Goal: Task Accomplishment & Management: Manage account settings

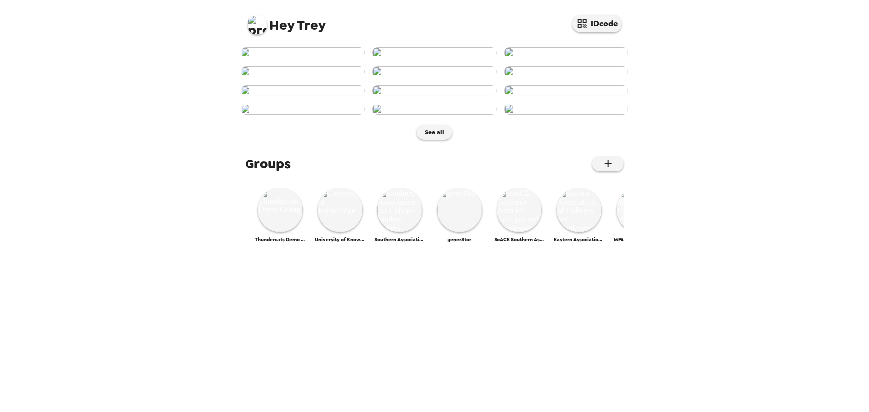
click at [260, 33] on img at bounding box center [258, 25] width 20 height 20
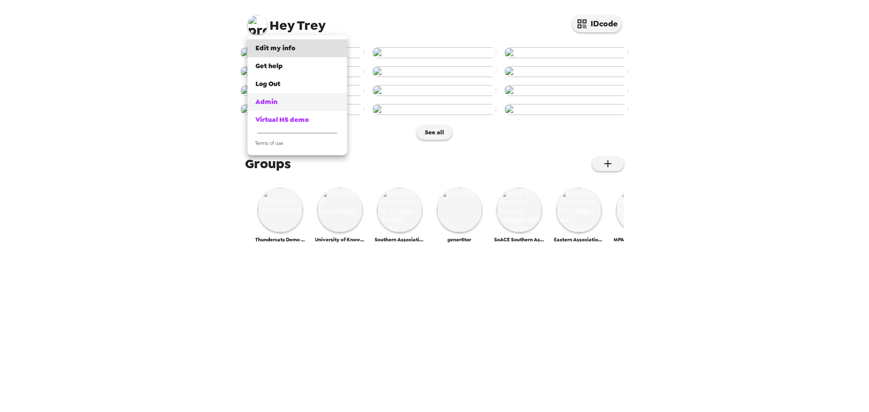
click at [286, 108] on link "Admin" at bounding box center [298, 102] width 100 height 18
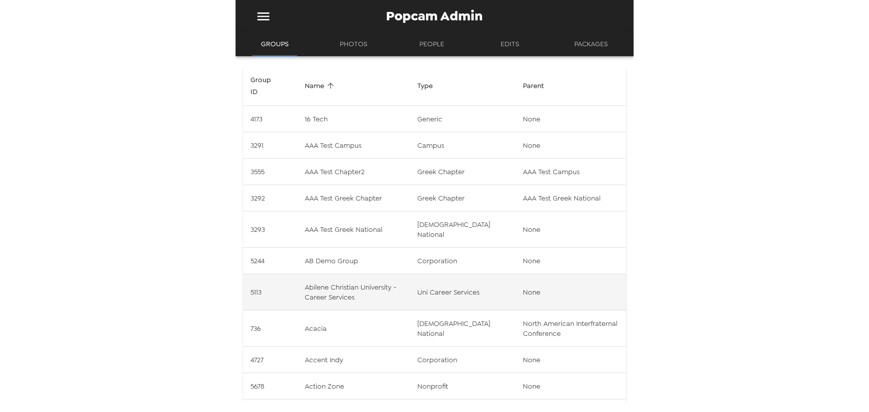
scroll to position [70, 0]
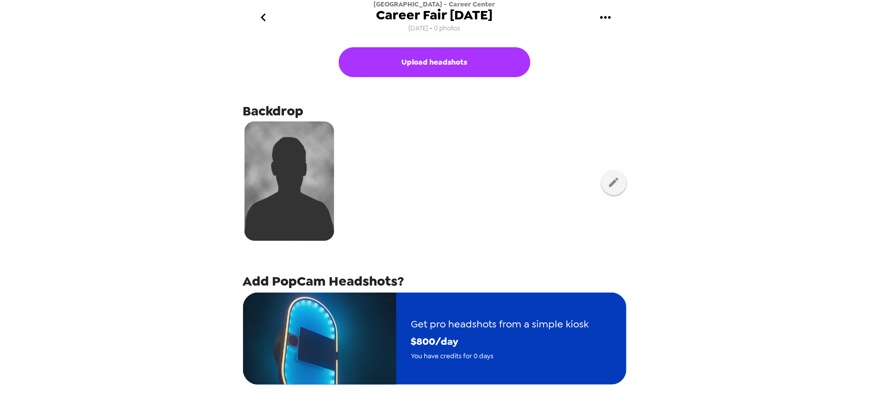
click at [482, 351] on span "You have credits for 0 days" at bounding box center [500, 356] width 178 height 11
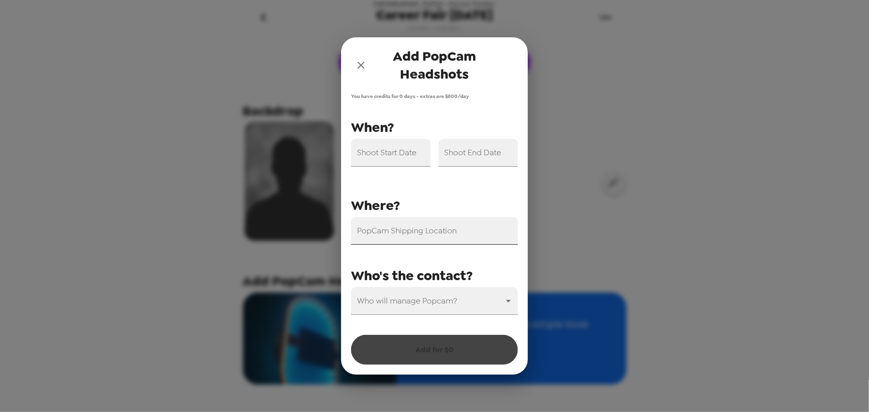
click at [428, 233] on input "PopCam Shipping Location" at bounding box center [434, 231] width 167 height 28
paste input "McShane Campus Center 227"
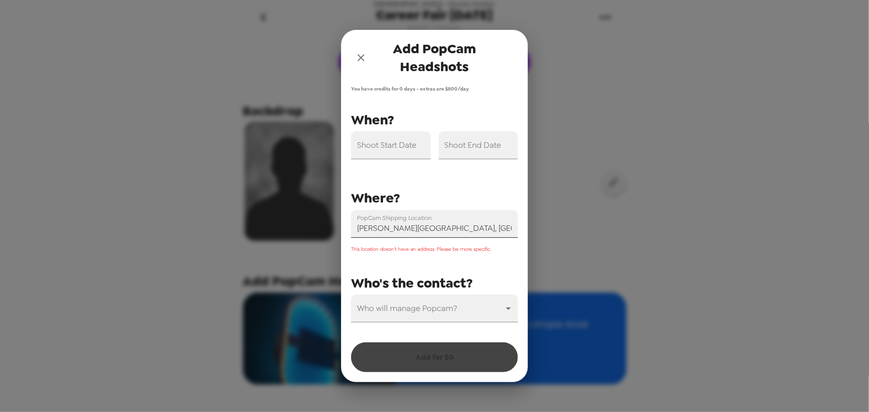
click at [449, 228] on input "McShane Student Center, The Bronx, NY, USA" at bounding box center [434, 224] width 167 height 28
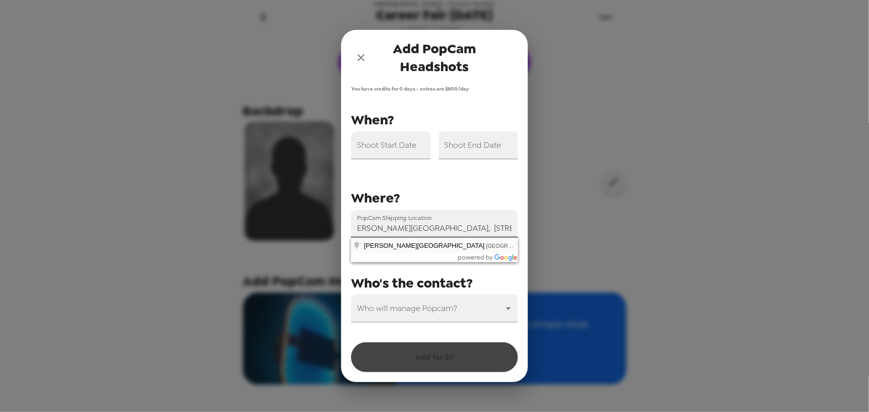
type input "McShane Student Center, The Bronx, NY, USA"
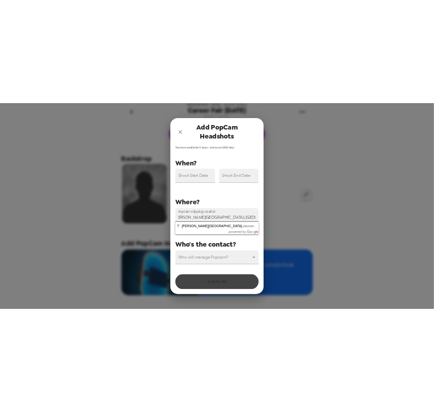
scroll to position [0, 0]
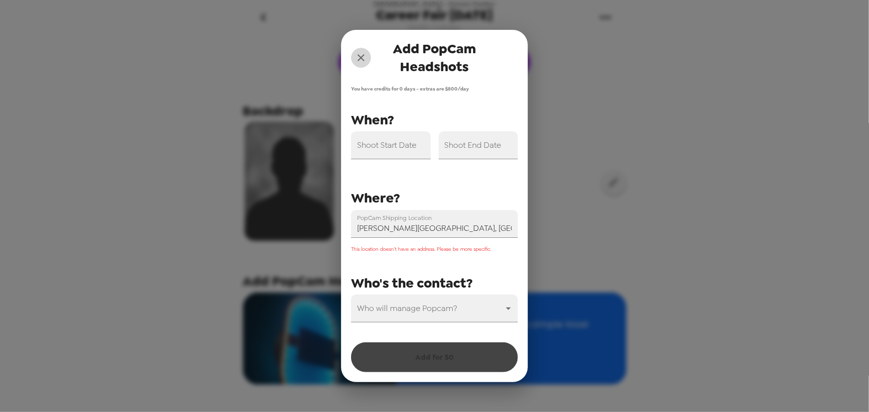
click at [367, 59] on button "close" at bounding box center [361, 58] width 20 height 20
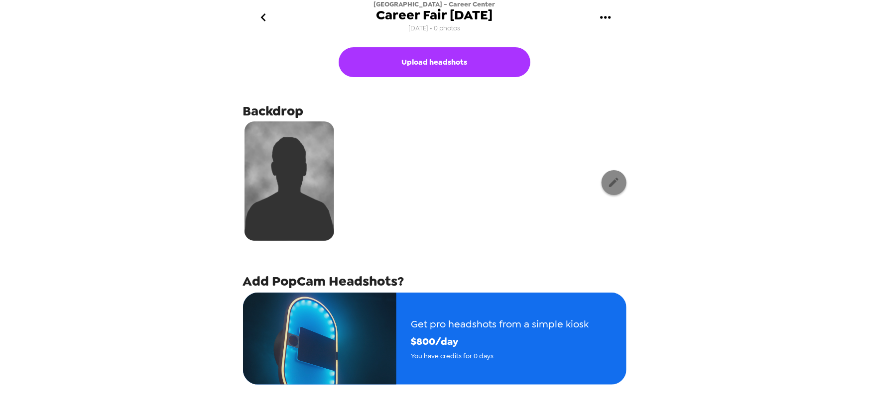
click at [593, 188] on div at bounding box center [434, 182] width 383 height 125
click at [624, 176] on div "Upload headshots Backdrop Add PopCam Headshots? Get pro headshots from a simple…" at bounding box center [435, 220] width 398 height 370
click at [612, 183] on icon "button" at bounding box center [614, 182] width 12 height 12
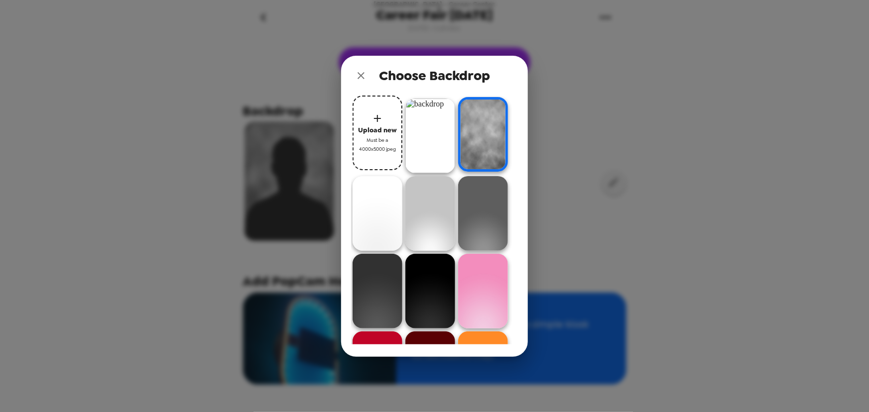
click at [442, 155] on img at bounding box center [430, 136] width 50 height 75
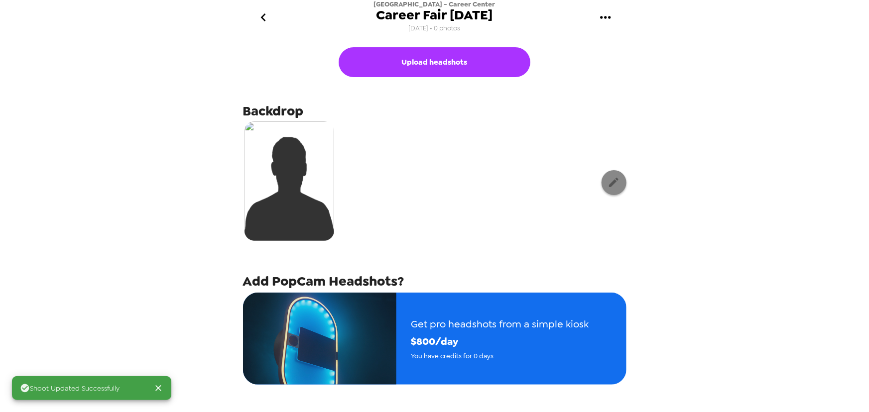
click at [608, 178] on icon "button" at bounding box center [614, 182] width 12 height 12
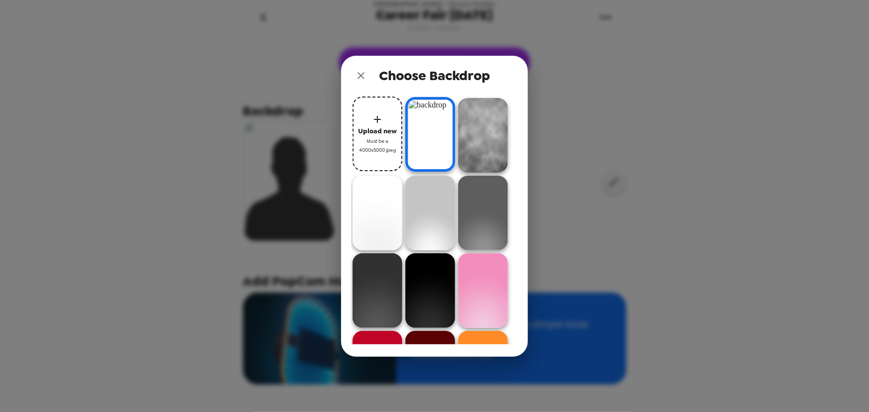
click at [497, 141] on img at bounding box center [483, 135] width 50 height 75
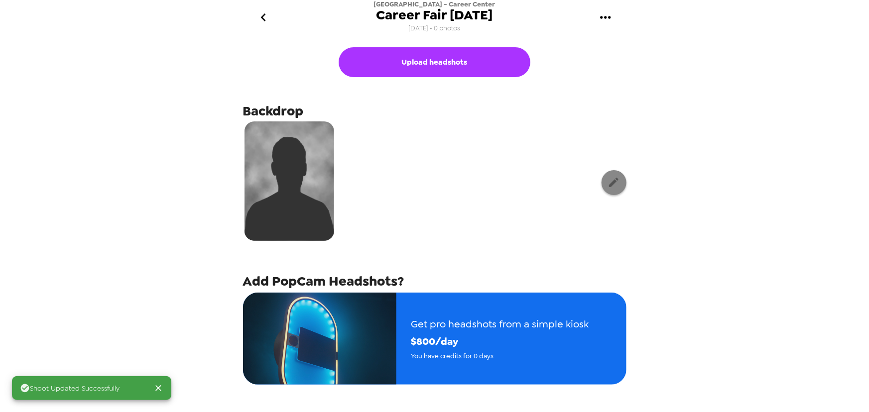
click at [609, 183] on icon "button" at bounding box center [613, 182] width 9 height 9
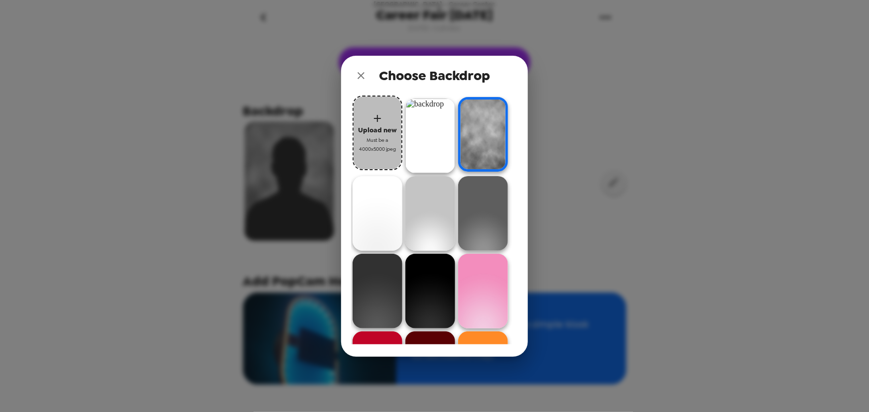
click at [378, 122] on icon "button" at bounding box center [378, 119] width 12 height 12
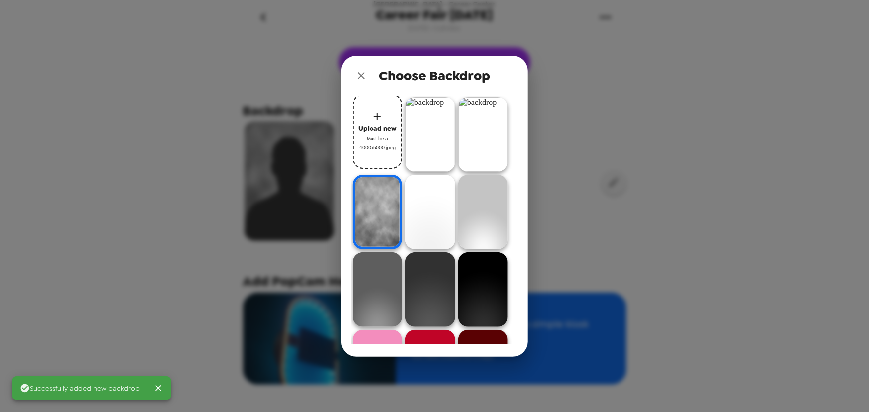
click at [432, 131] on img at bounding box center [430, 134] width 50 height 75
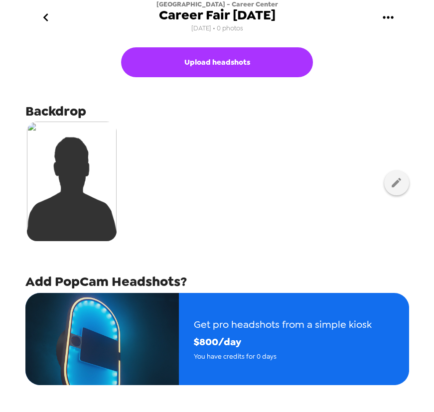
drag, startPoint x: 284, startPoint y: 5, endPoint x: 178, endPoint y: 8, distance: 106.1
click at [178, 8] on div "Fordham University - Career Center Career Fair 10/1/25 9/2/25 • 0 photos" at bounding box center [217, 17] width 398 height 35
click at [175, 5] on span "Fordham University - Career Center" at bounding box center [217, 4] width 122 height 8
drag, startPoint x: 161, startPoint y: 4, endPoint x: 276, endPoint y: 3, distance: 115.0
click at [276, 3] on div "Fordham University - Career Center Career Fair 10/1/25 9/2/25 • 0 photos" at bounding box center [217, 17] width 122 height 35
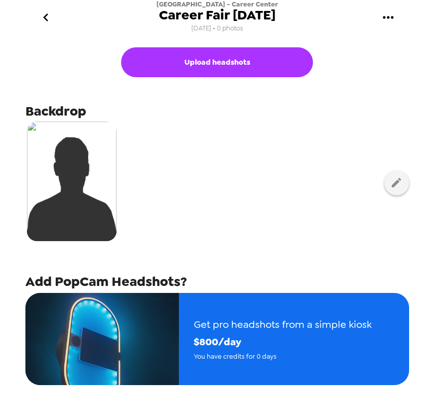
drag, startPoint x: 252, startPoint y: 13, endPoint x: 270, endPoint y: 12, distance: 17.5
click at [253, 13] on span "Career Fair 10/1/25" at bounding box center [217, 14] width 117 height 13
drag, startPoint x: 279, startPoint y: 3, endPoint x: 237, endPoint y: 4, distance: 41.8
click at [235, 4] on div "Fordham University - Career Center Career Fair 10/1/25 9/2/25 • 0 photos" at bounding box center [217, 17] width 398 height 35
click at [239, 4] on span "Fordham University - Career Center" at bounding box center [217, 4] width 122 height 8
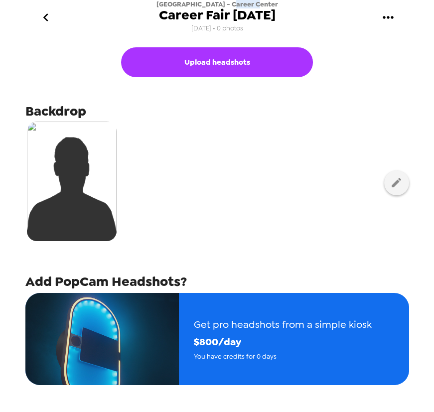
click at [239, 4] on span "Fordham University - Career Center" at bounding box center [217, 4] width 122 height 8
drag, startPoint x: 257, startPoint y: 12, endPoint x: 159, endPoint y: 18, distance: 97.8
click at [154, 16] on div "Fordham University - Career Center Career Fair 10/1/25 9/2/25 • 0 photos" at bounding box center [217, 17] width 398 height 35
copy span "Career Fair 10/1/25"
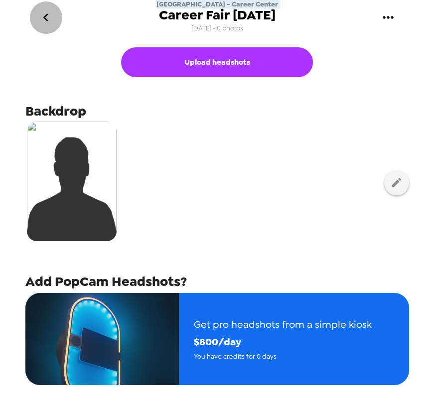
click at [40, 18] on icon "go back" at bounding box center [46, 17] width 16 height 16
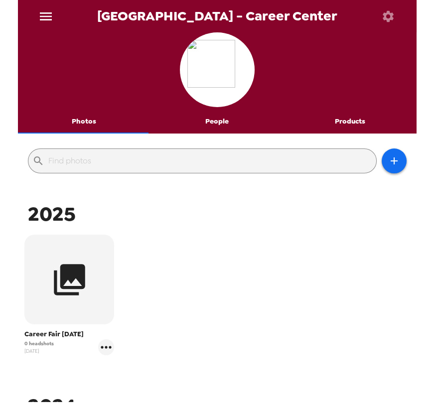
click at [213, 124] on button "People" at bounding box center [216, 122] width 133 height 24
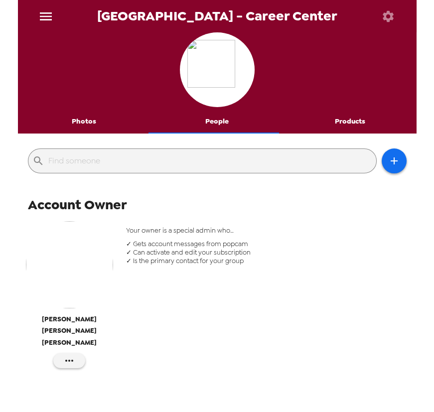
click at [66, 262] on img "button" at bounding box center [69, 264] width 87 height 87
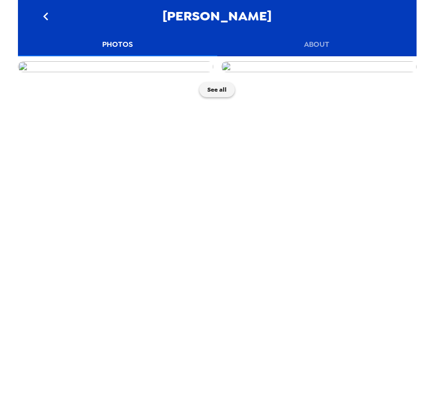
click at [317, 51] on button "About" at bounding box center [316, 44] width 199 height 24
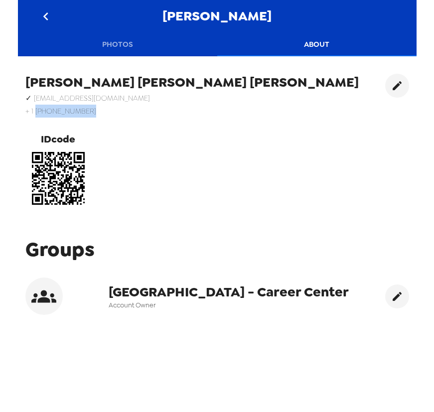
drag, startPoint x: 75, startPoint y: 110, endPoint x: 35, endPoint y: 112, distance: 40.4
click at [35, 112] on h6 "+ 1 (914) 564-2468" at bounding box center [191, 111] width 333 height 13
copy h6 "(914) 564-2468"
drag, startPoint x: 105, startPoint y: 94, endPoint x: 33, endPoint y: 97, distance: 71.8
click at [33, 97] on h6 "✓ tperilli@fordham.edu" at bounding box center [191, 98] width 333 height 13
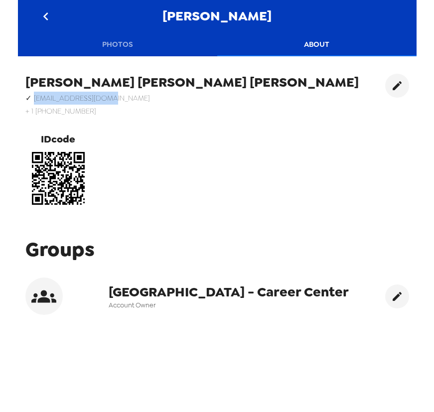
copy h6 "tperilli@fordham.edu"
click at [45, 9] on icon "go back" at bounding box center [46, 16] width 16 height 16
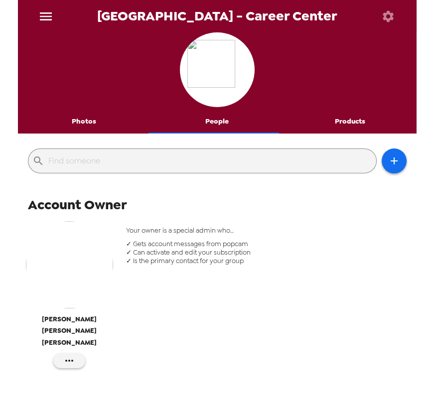
drag, startPoint x: 70, startPoint y: 117, endPoint x: 85, endPoint y: 130, distance: 20.1
click at [70, 118] on button "Photos" at bounding box center [84, 122] width 133 height 24
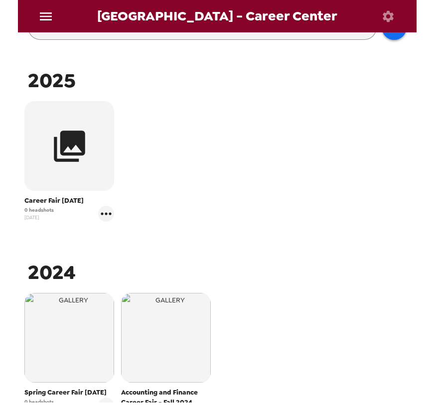
scroll to position [135, 0]
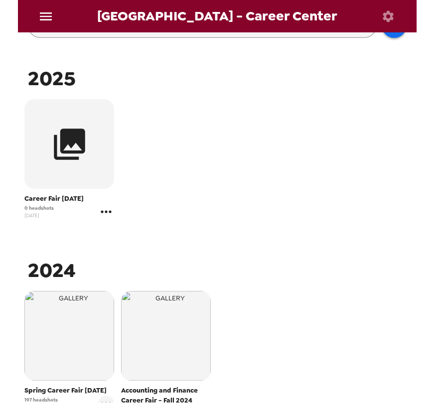
click at [109, 214] on icon "gallery menu" at bounding box center [106, 212] width 16 height 16
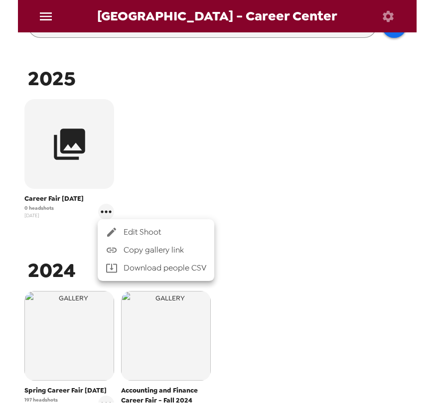
click at [146, 250] on span "Copy gallery link" at bounding box center [165, 250] width 83 height 12
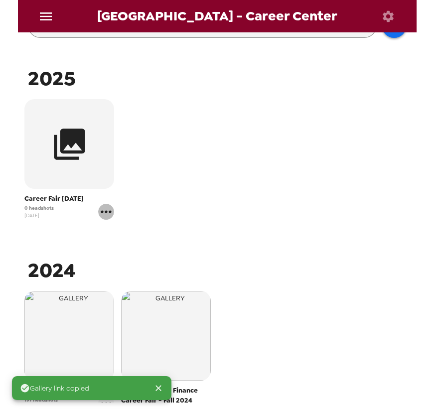
click at [110, 213] on icon "gallery menu" at bounding box center [106, 212] width 16 height 16
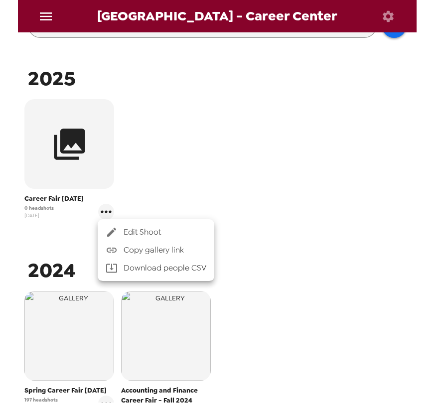
click at [147, 229] on span "Edit Shoot" at bounding box center [165, 232] width 83 height 12
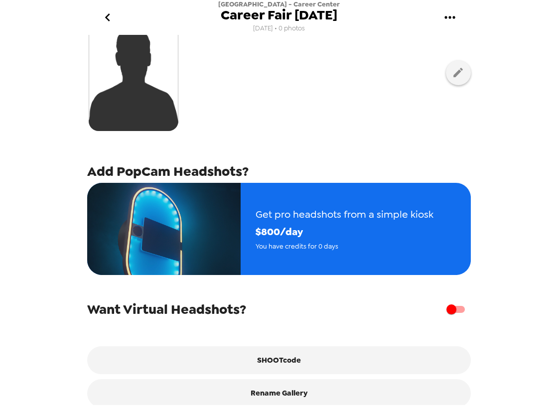
scroll to position [125, 0]
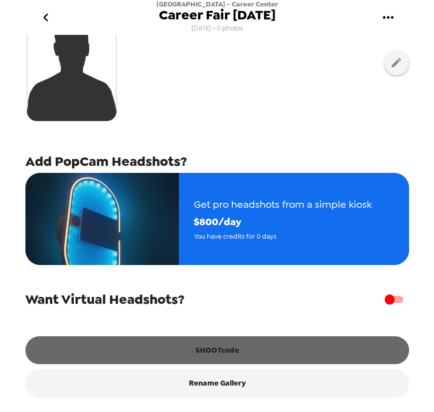
click at [269, 352] on button "SHOOTcode" at bounding box center [216, 350] width 383 height 28
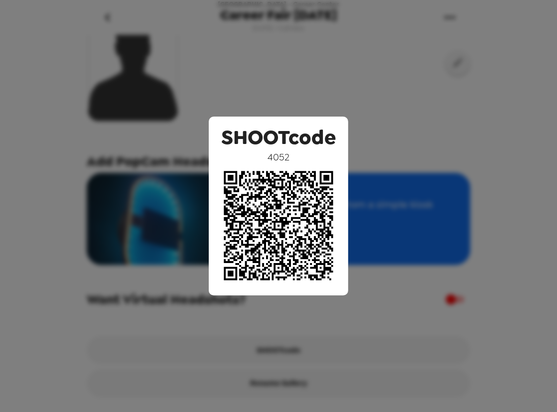
click at [314, 63] on div "SHOOTcode 4052" at bounding box center [278, 206] width 557 height 412
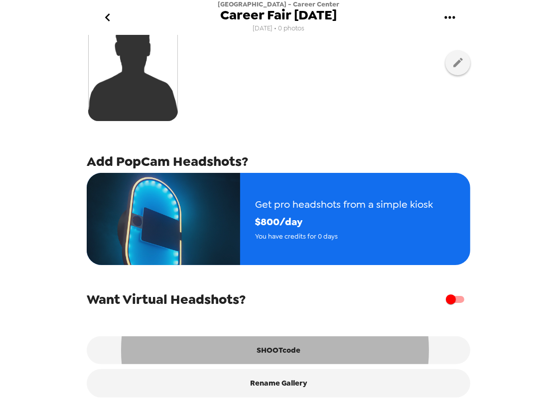
click at [111, 18] on icon "go back" at bounding box center [108, 17] width 16 height 16
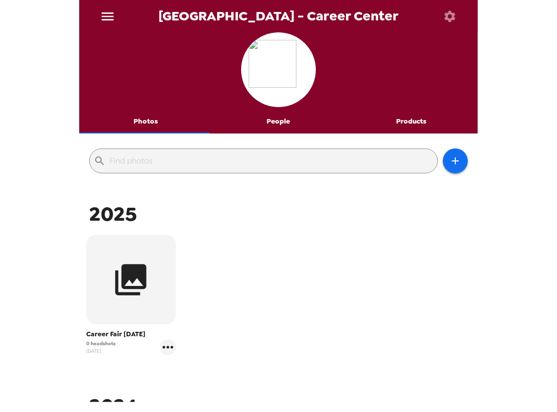
click at [114, 18] on icon "menu" at bounding box center [108, 16] width 16 height 16
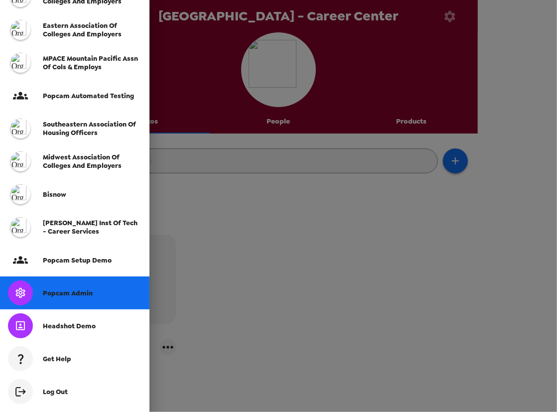
scroll to position [224, 0]
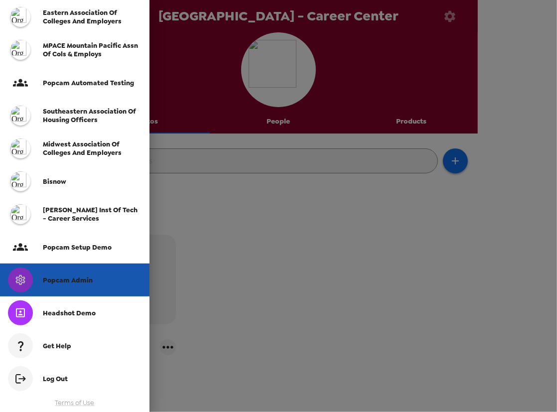
click at [84, 282] on span "Popcam Admin" at bounding box center [68, 280] width 50 height 8
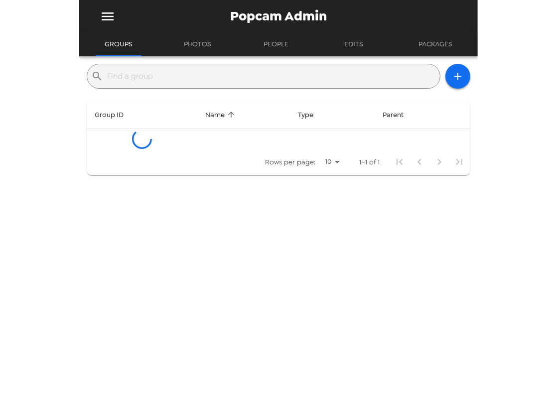
click at [209, 82] on input "text" at bounding box center [271, 76] width 329 height 16
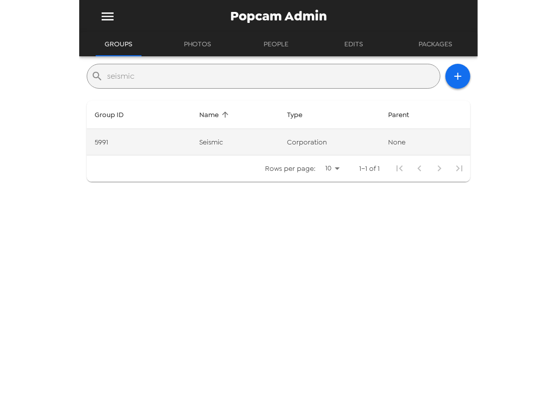
type input "seismic"
click at [229, 141] on td "Seismic" at bounding box center [235, 142] width 88 height 26
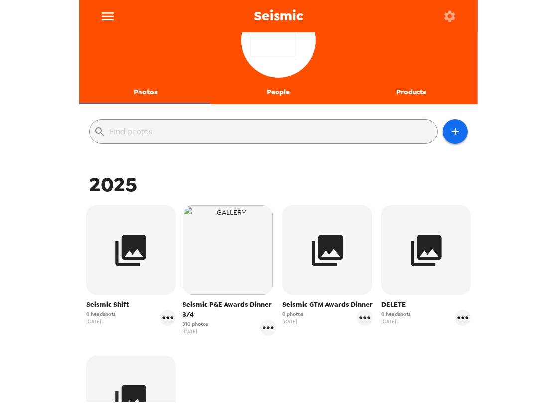
scroll to position [45, 0]
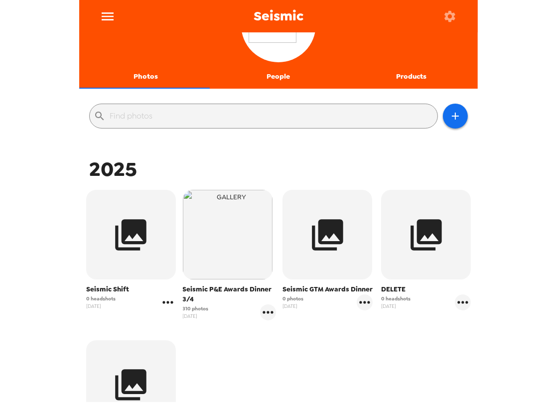
click at [169, 303] on icon "gallery menu" at bounding box center [168, 302] width 16 height 16
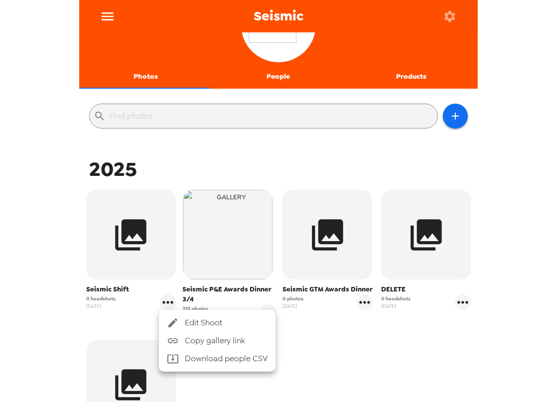
click at [189, 316] on li "Edit Shoot" at bounding box center [217, 323] width 117 height 18
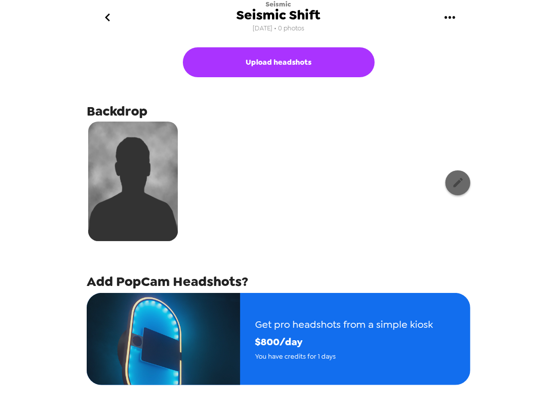
click at [453, 187] on icon "button" at bounding box center [457, 182] width 9 height 9
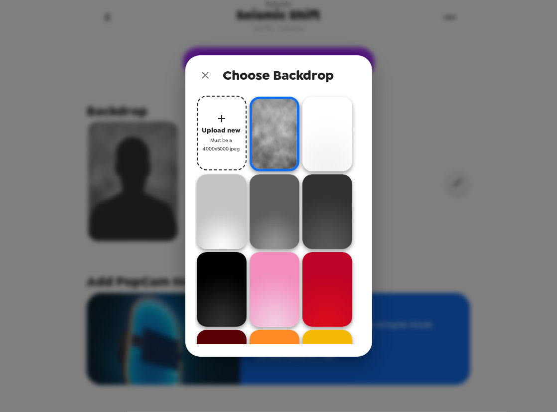
click at [201, 72] on icon "close" at bounding box center [205, 75] width 12 height 12
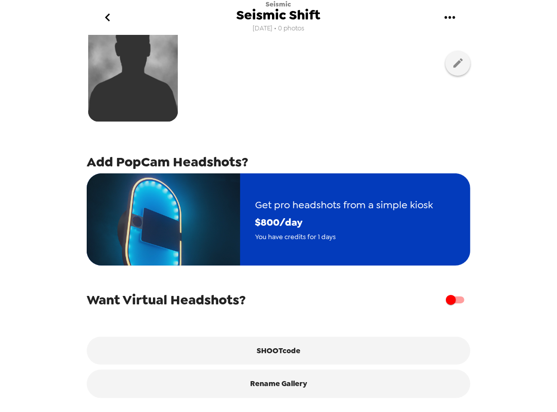
scroll to position [125, 0]
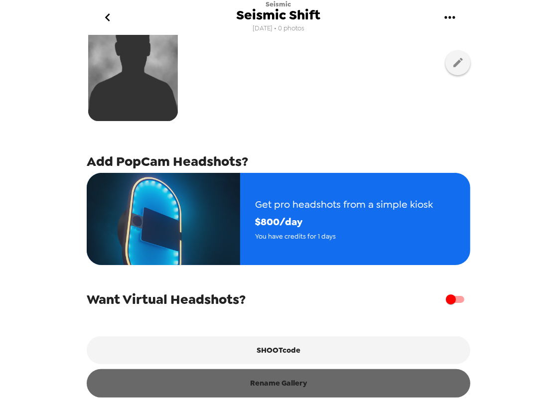
click at [313, 390] on button "Rename Gallery" at bounding box center [278, 383] width 383 height 28
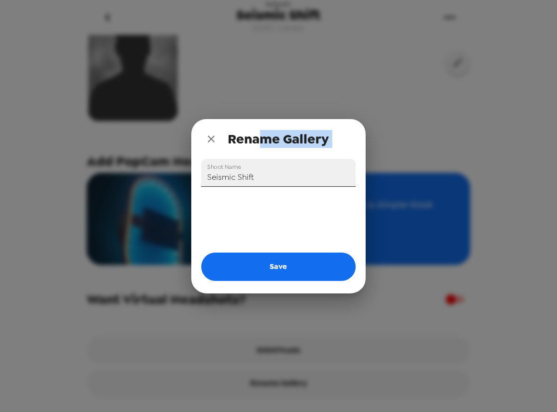
click at [266, 160] on div "Rename Gallery Shoot Name Seismic Shift Save" at bounding box center [278, 206] width 174 height 174
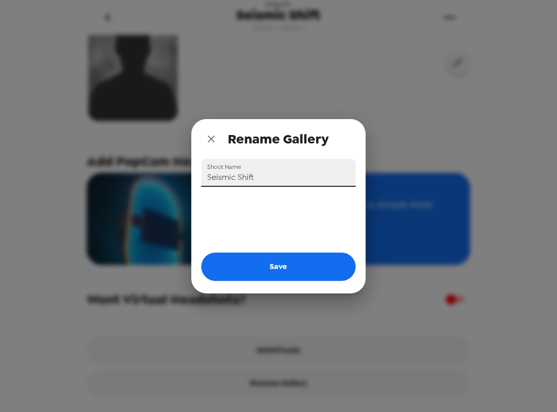
drag, startPoint x: 273, startPoint y: 180, endPoint x: 96, endPoint y: 166, distance: 177.8
click at [96, 166] on div "Rename Gallery Shoot Name Seismic Shift Save" at bounding box center [278, 206] width 557 height 412
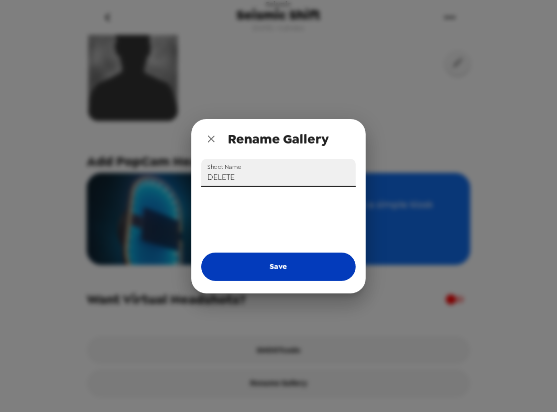
click at [298, 271] on button "Save" at bounding box center [278, 266] width 154 height 28
type input "Seismic Shift"
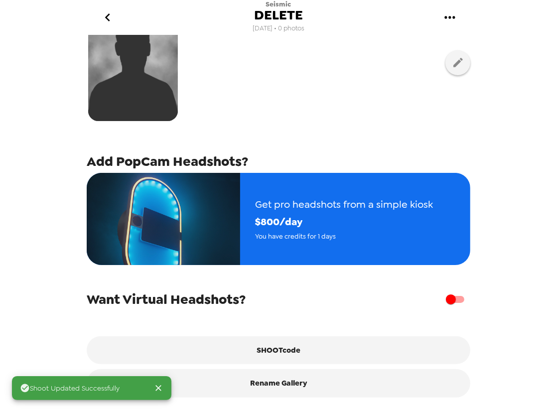
click at [104, 16] on icon "go back" at bounding box center [108, 17] width 16 height 16
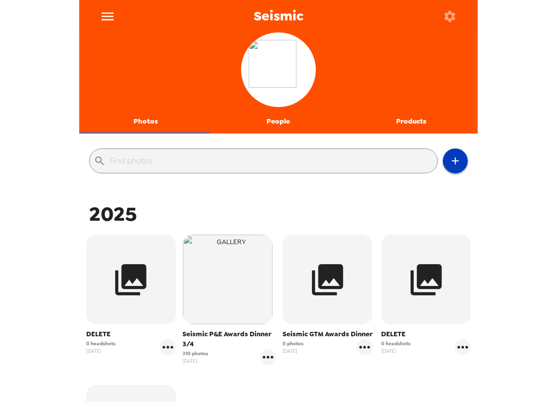
click at [450, 160] on icon "button" at bounding box center [455, 161] width 12 height 12
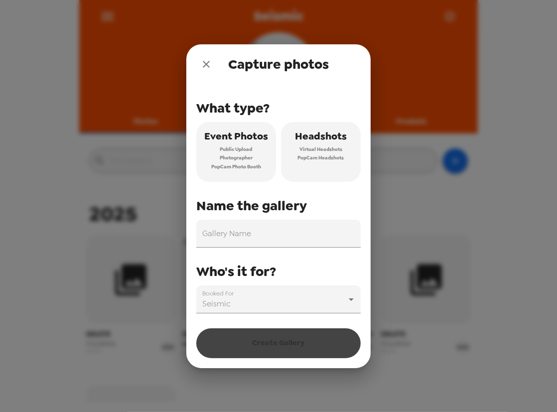
click at [236, 147] on span "Public Upload" at bounding box center [236, 149] width 32 height 9
click at [252, 239] on input "Gallery Name" at bounding box center [278, 234] width 164 height 28
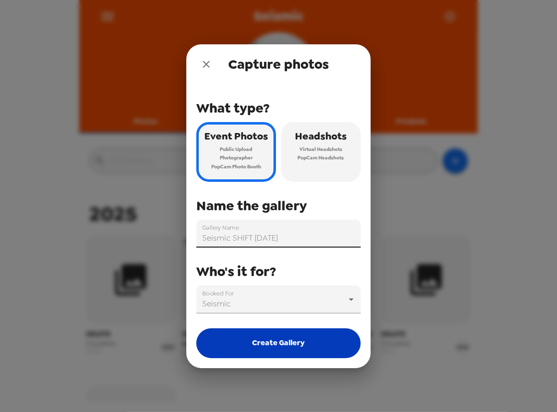
type input "Seismic SHIFT 9/8/25"
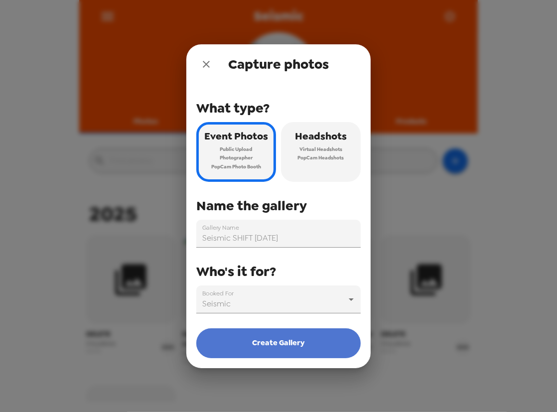
click at [289, 331] on button "Create Gallery" at bounding box center [278, 343] width 164 height 30
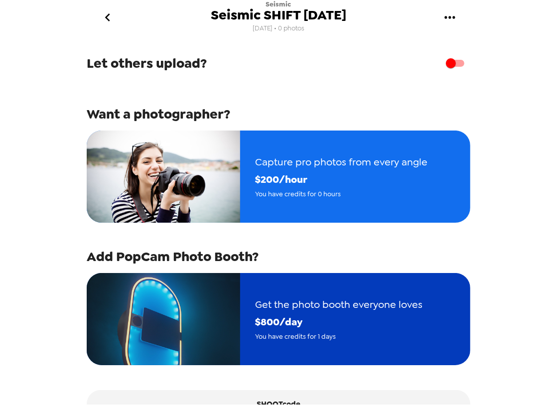
scroll to position [111, 0]
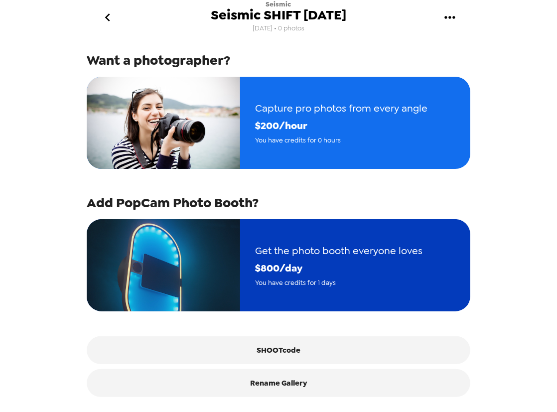
click at [354, 264] on span "$ 800 /day" at bounding box center [338, 267] width 167 height 17
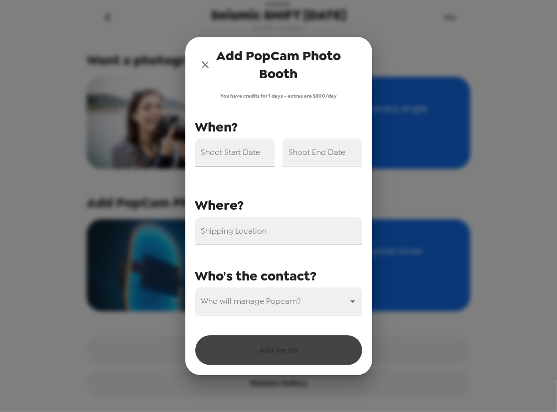
click at [234, 159] on input "Shoot Start Date" at bounding box center [235, 152] width 80 height 28
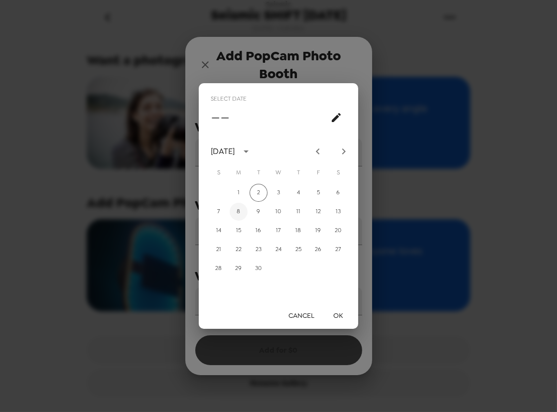
click at [244, 212] on button "8" at bounding box center [239, 212] width 18 height 18
type input "09/08/2025"
click at [348, 316] on button "OK" at bounding box center [338, 315] width 32 height 18
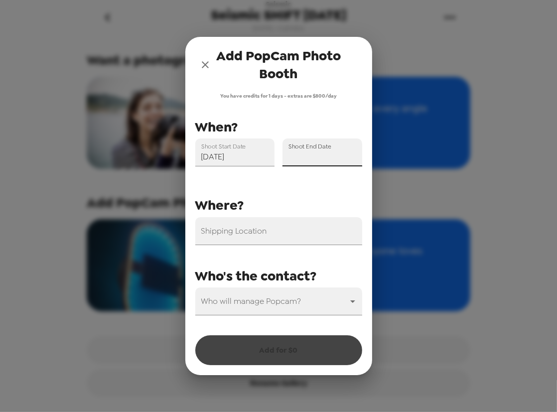
click at [319, 155] on input "Shoot End Date" at bounding box center [322, 152] width 80 height 28
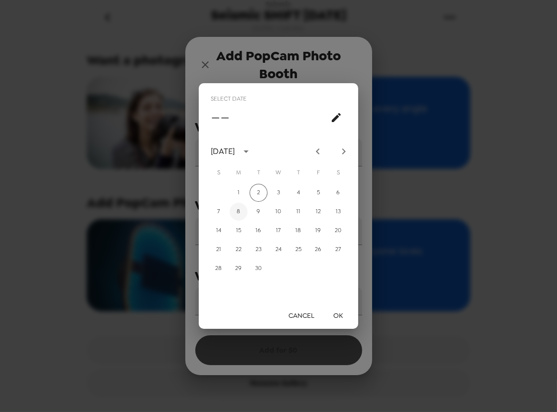
drag, startPoint x: 239, startPoint y: 209, endPoint x: 331, endPoint y: 313, distance: 139.0
click at [240, 209] on button "8" at bounding box center [239, 212] width 18 height 18
type input "09/08/2025"
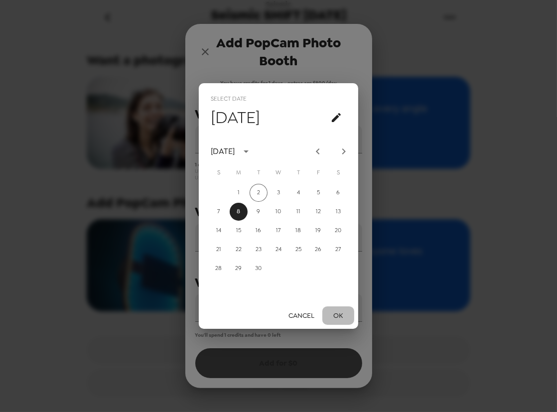
click at [339, 316] on button "OK" at bounding box center [338, 315] width 32 height 18
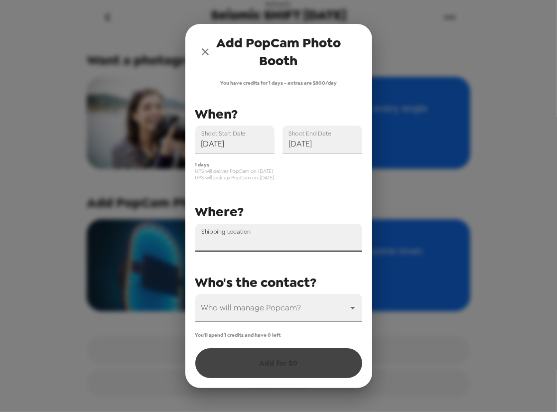
click at [260, 246] on input "Shipping Location" at bounding box center [278, 238] width 167 height 28
paste input "Marriott Marquis Downtown | 333 W Harbor Dr, San Diego, CA 92101"
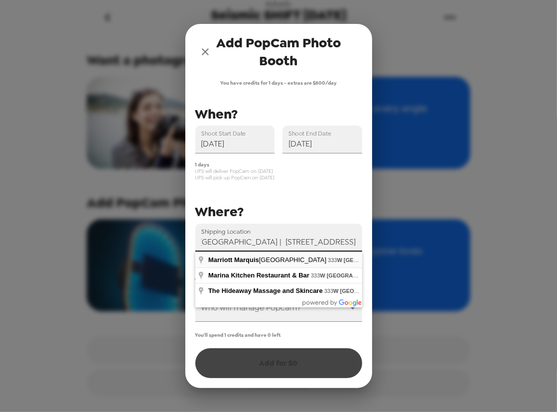
type input "Marriott Marquis San Diego Marina, 333 W Harbor Dr, Downtown, San Diego, CA 921…"
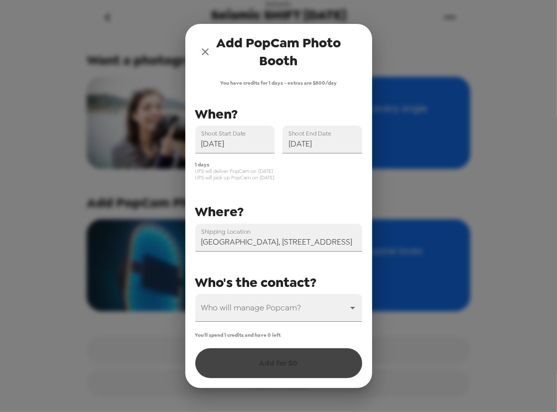
scroll to position [0, 0]
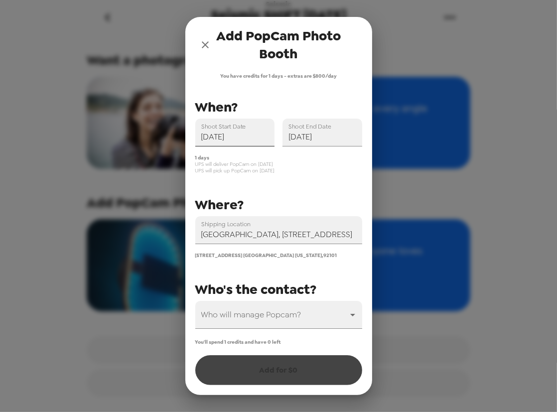
click at [234, 133] on input "09/08/2025" at bounding box center [235, 133] width 80 height 28
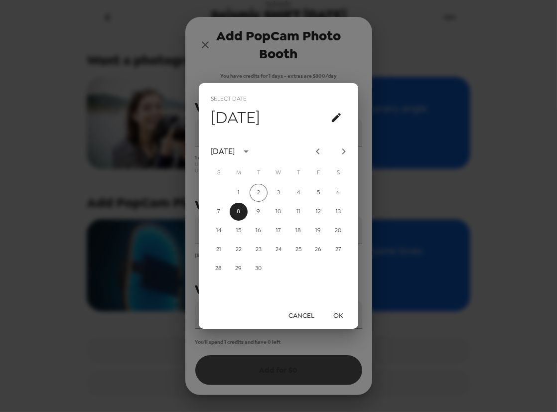
drag, startPoint x: 344, startPoint y: 314, endPoint x: 365, endPoint y: 312, distance: 21.0
click at [344, 314] on button "OK" at bounding box center [338, 315] width 32 height 18
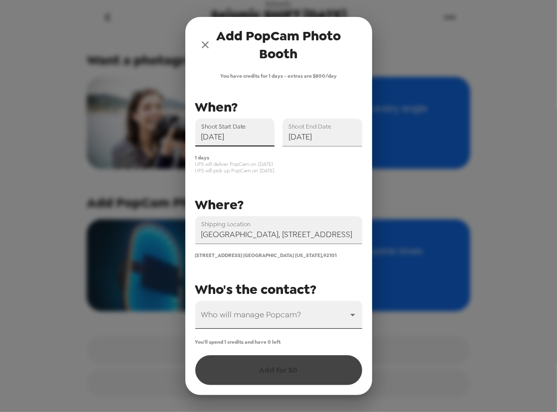
click at [298, 322] on body "Seismic Seismic SHIFT 9/8/25 9/2/25 • 0 photos Upload photos Let others upload?…" at bounding box center [278, 206] width 557 height 412
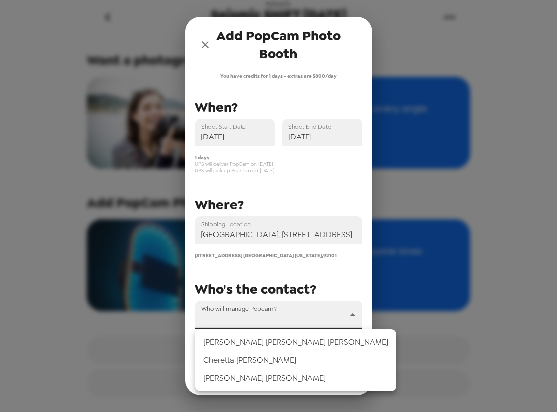
click at [274, 372] on li "Madeline Searight" at bounding box center [295, 378] width 201 height 18
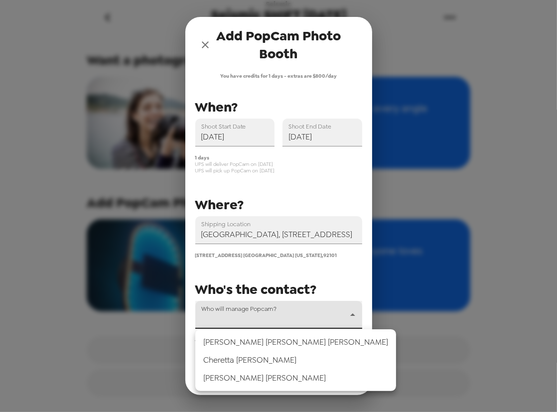
type input "55332"
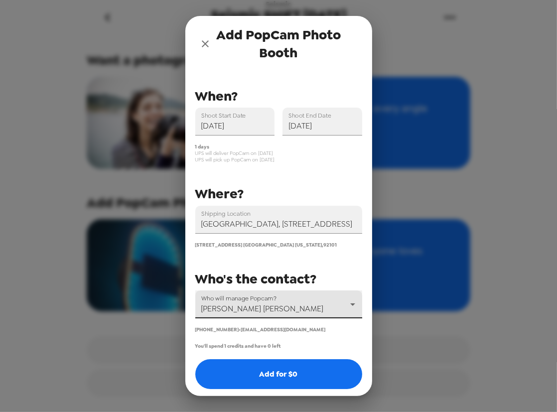
scroll to position [14, 0]
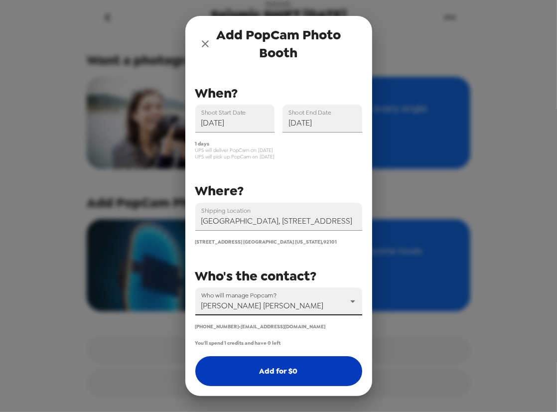
click at [295, 367] on button "Add for $ 0" at bounding box center [278, 371] width 167 height 30
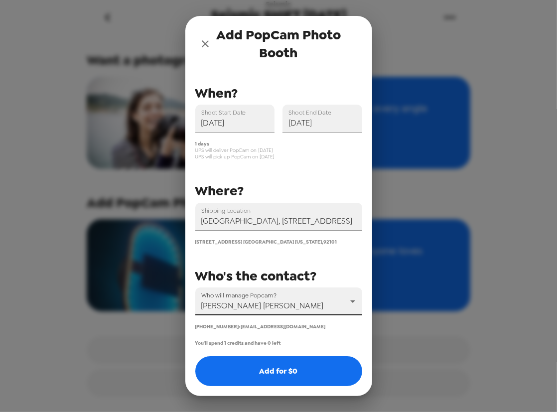
scroll to position [0, 0]
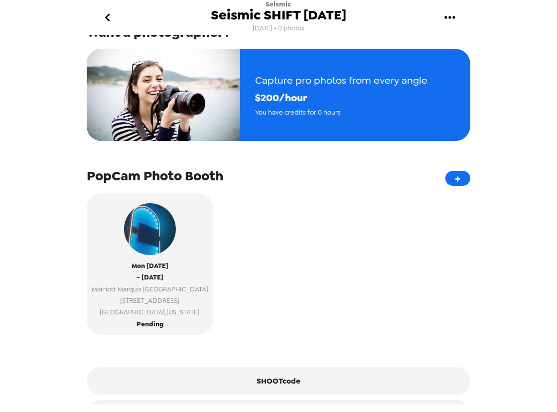
scroll to position [135, 0]
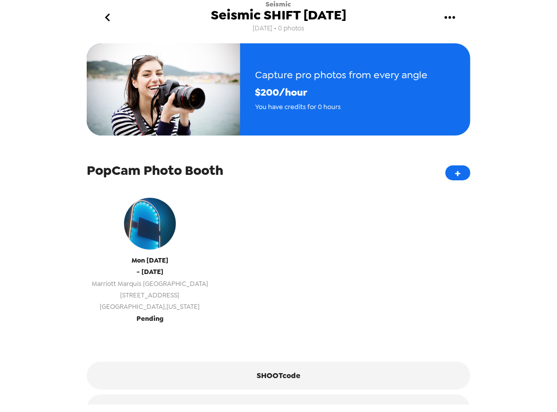
click at [163, 318] on button "[DATE] - [DATE][GEOGRAPHIC_DATA] [STREET_ADDRESS][US_STATE] Pending" at bounding box center [150, 258] width 126 height 141
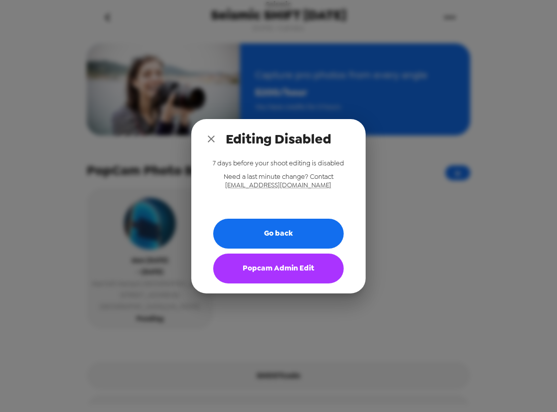
click at [289, 269] on button "Popcam Admin Edit" at bounding box center [278, 268] width 130 height 30
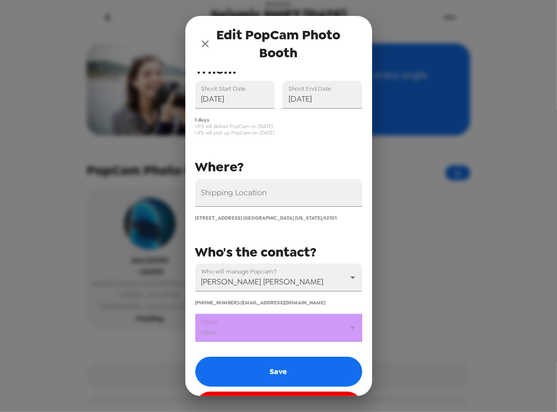
scroll to position [45, 0]
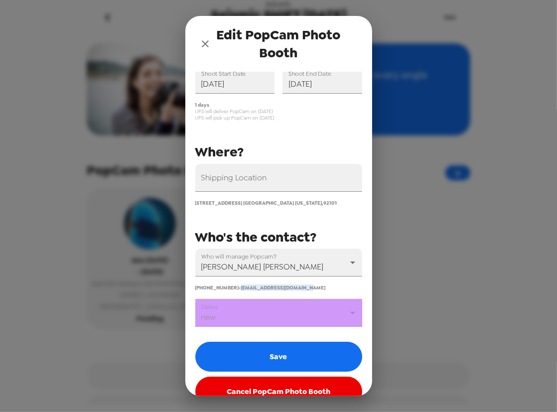
drag, startPoint x: 277, startPoint y: 286, endPoint x: 232, endPoint y: 286, distance: 44.8
click at [232, 286] on div "[PHONE_NUMBER] • [EMAIL_ADDRESS][DOMAIN_NAME]" at bounding box center [278, 287] width 167 height 6
drag, startPoint x: 229, startPoint y: 288, endPoint x: 187, endPoint y: 284, distance: 41.6
click at [187, 284] on div "Who will manage Popcam? Madeline Searight 55332 (317) 730-2661 • msearight@plan…" at bounding box center [274, 266] width 175 height 50
copy span "(317) 730-2661"
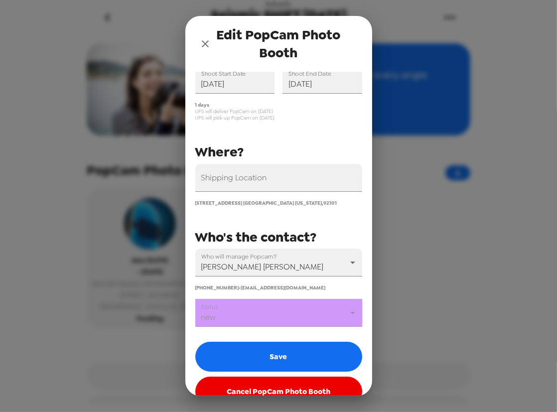
click at [461, 289] on div "Edit PopCam Photo Booth You have credits for 0 days - extras are $800/day Shipp…" at bounding box center [278, 206] width 557 height 412
click at [319, 314] on body "Seismic Seismic SHIFT 9/8/25 9/2/25 • 0 photos Upload photos Let others upload?…" at bounding box center [278, 206] width 557 height 412
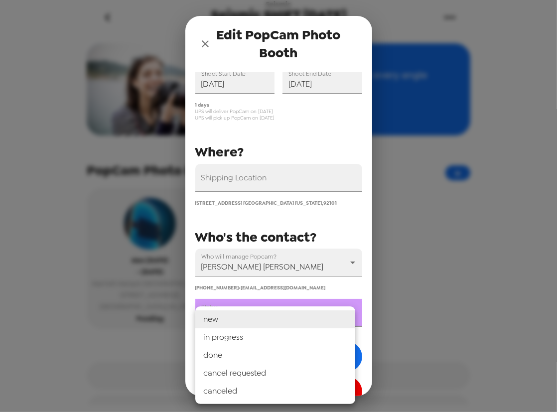
click at [305, 341] on li "in progress" at bounding box center [275, 337] width 160 height 18
type input "in progress"
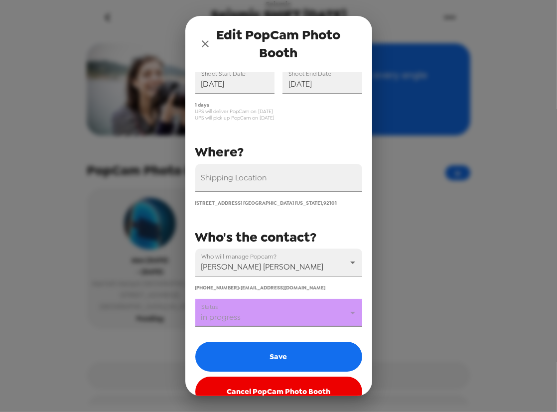
click at [305, 354] on button "Save" at bounding box center [278, 357] width 167 height 30
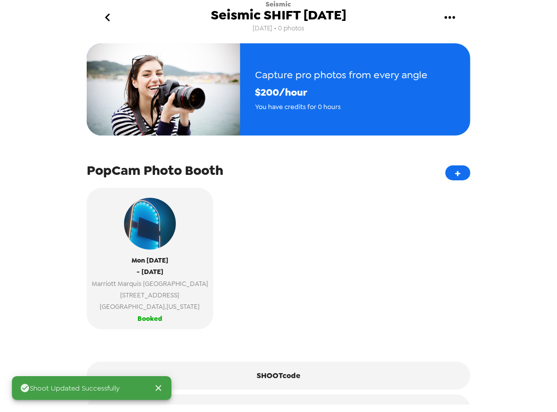
click at [305, 250] on div "Mon 9/8/25 - Mon 9/8/25 Marriott Marquis San Diego Marina 333 West Harbor Drive…" at bounding box center [278, 262] width 383 height 149
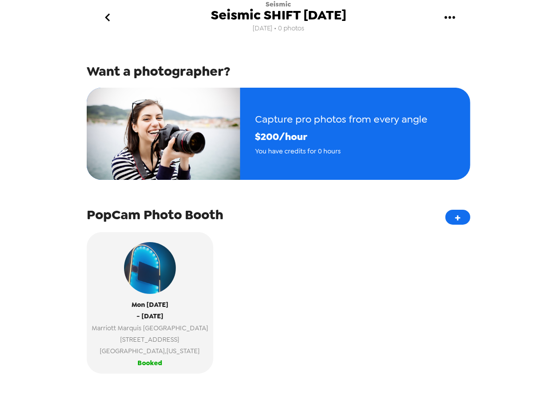
scroll to position [172, 0]
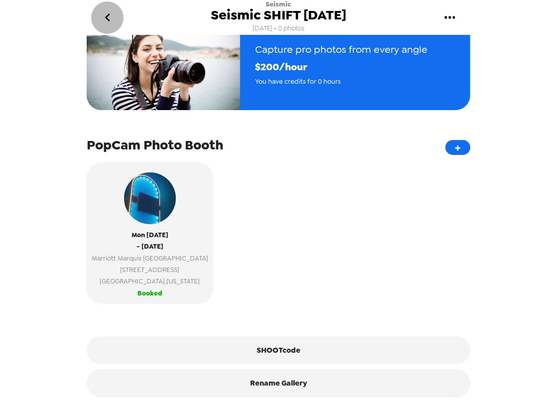
click at [103, 16] on icon "go back" at bounding box center [108, 17] width 16 height 16
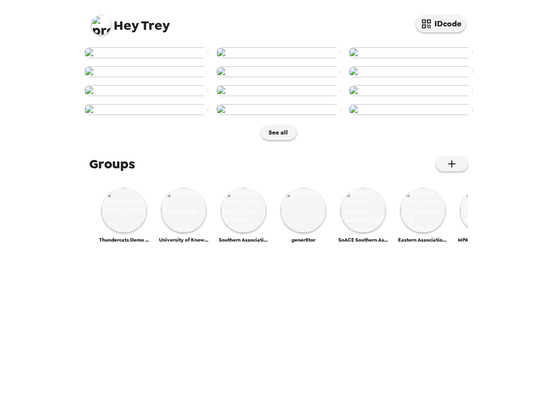
scroll to position [421, 0]
click at [128, 233] on img at bounding box center [124, 210] width 45 height 45
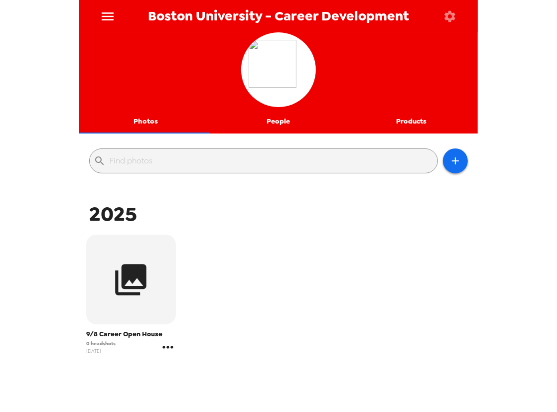
click at [167, 347] on icon "gallery menu" at bounding box center [167, 347] width 10 height 2
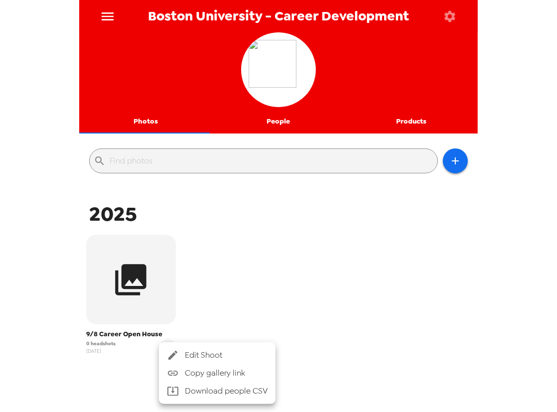
click at [195, 355] on span "Edit Shoot" at bounding box center [226, 355] width 83 height 12
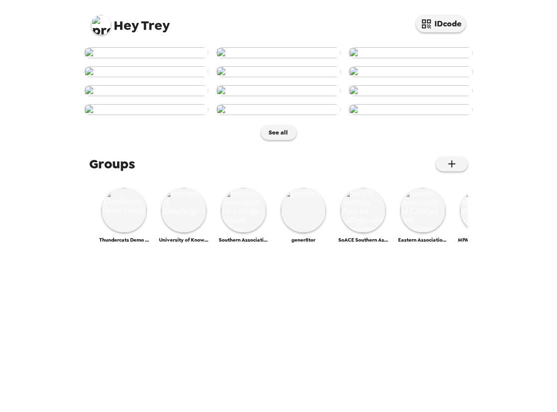
click at [102, 21] on img at bounding box center [101, 25] width 20 height 20
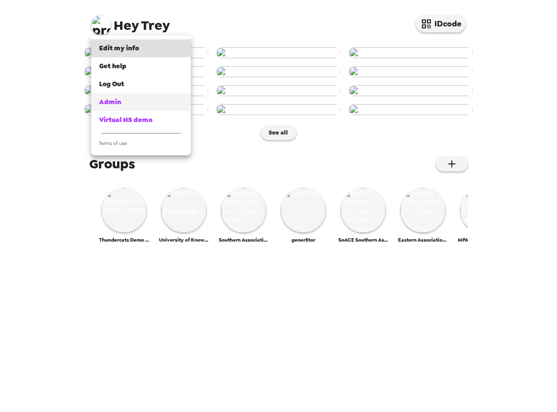
click at [146, 101] on div "Admin" at bounding box center [141, 102] width 84 height 10
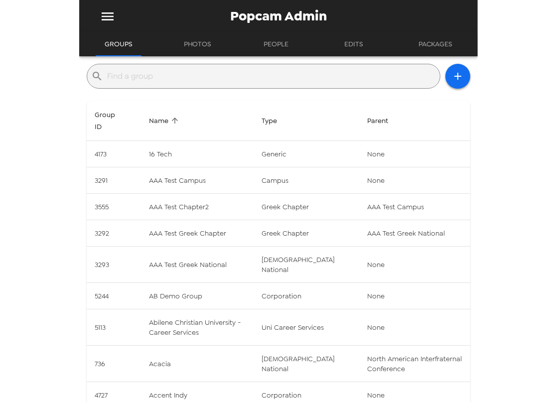
drag, startPoint x: 269, startPoint y: 71, endPoint x: 269, endPoint y: 80, distance: 9.0
click at [269, 71] on input "text" at bounding box center [271, 76] width 329 height 16
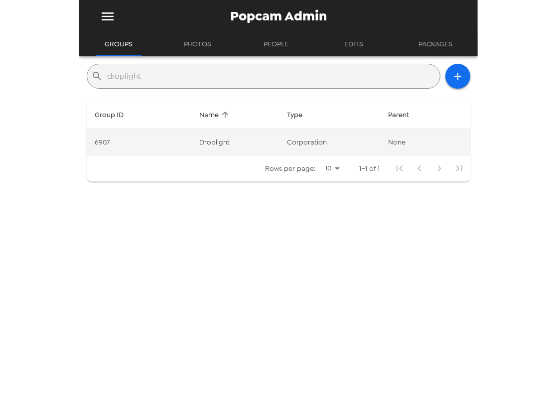
type input "droplight"
click at [294, 144] on td "corporation" at bounding box center [329, 142] width 101 height 26
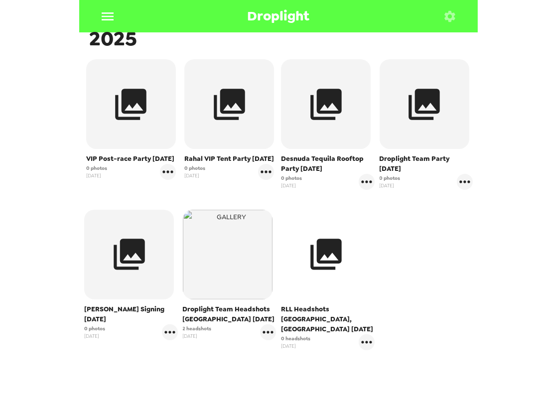
scroll to position [181, 0]
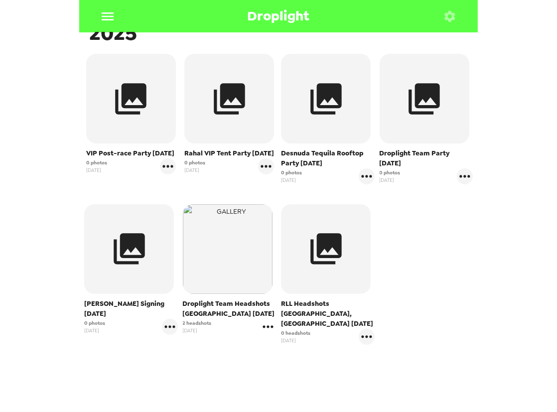
click at [264, 325] on icon "gallery menu" at bounding box center [268, 327] width 16 height 16
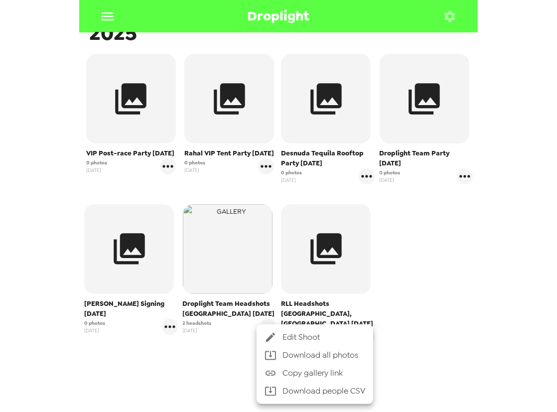
click at [279, 339] on div at bounding box center [273, 337] width 18 height 12
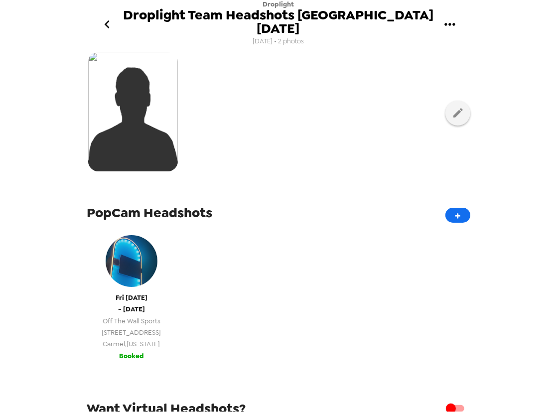
scroll to position [226, 0]
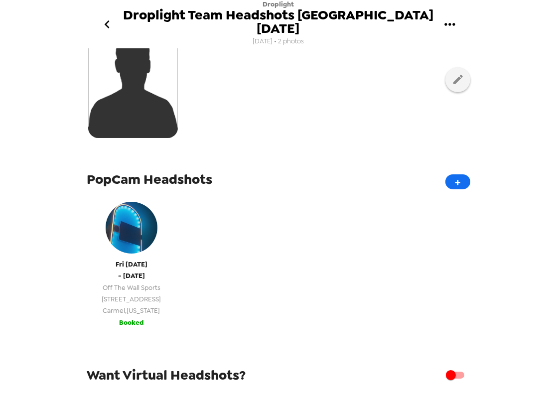
click at [142, 293] on span "1423 Chase Court" at bounding box center [131, 298] width 59 height 11
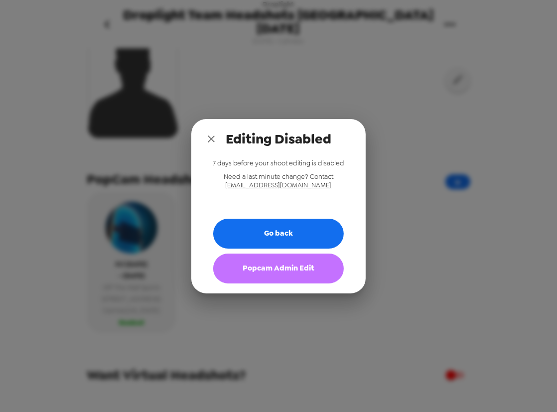
click at [267, 260] on button "Popcam Admin Edit" at bounding box center [278, 268] width 130 height 30
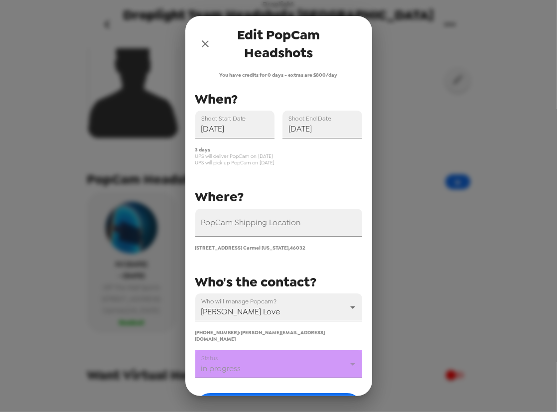
click at [260, 367] on body "Droplight Droplight Team Headshots Nashville 8/29/25 8/26/25 • 2 photos Upload …" at bounding box center [278, 206] width 557 height 412
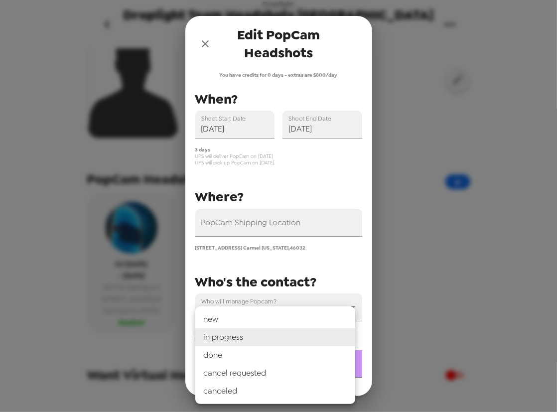
click at [261, 355] on li "done" at bounding box center [275, 355] width 160 height 18
type input "done"
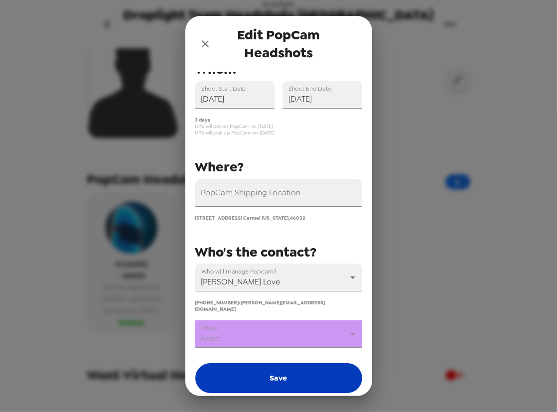
scroll to position [66, 0]
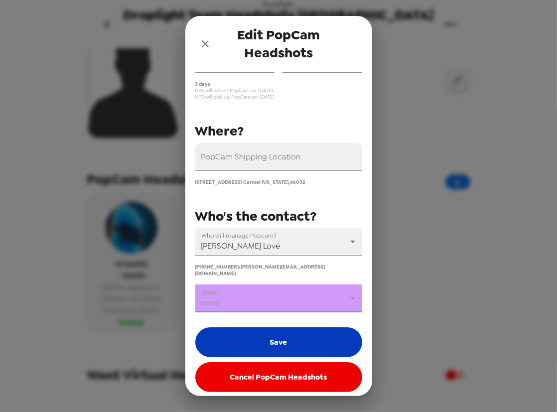
click at [272, 341] on button "Save" at bounding box center [278, 342] width 167 height 30
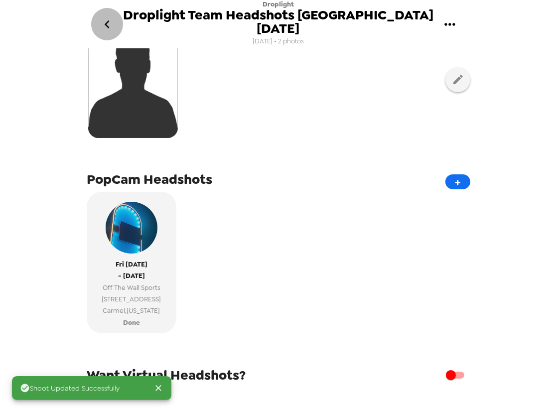
click at [109, 16] on icon "go back" at bounding box center [107, 24] width 16 height 16
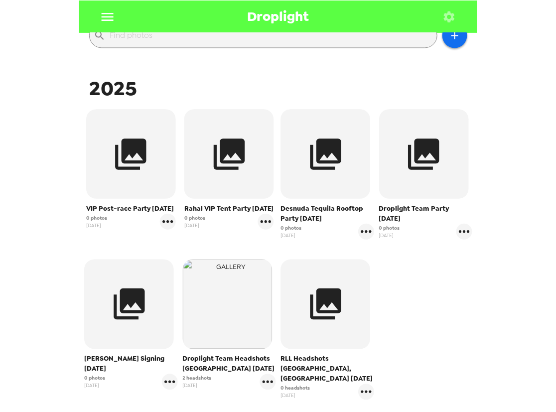
scroll to position [181, 0]
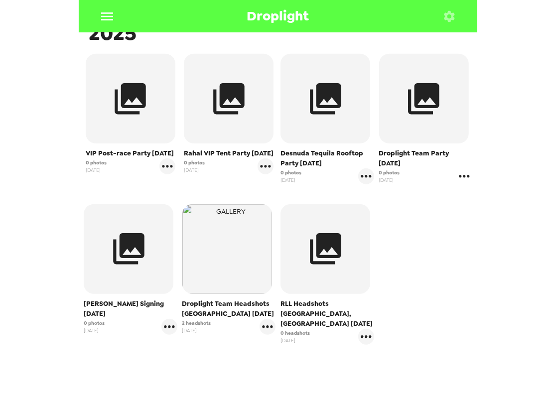
click at [460, 178] on icon "gallery menu" at bounding box center [464, 176] width 16 height 16
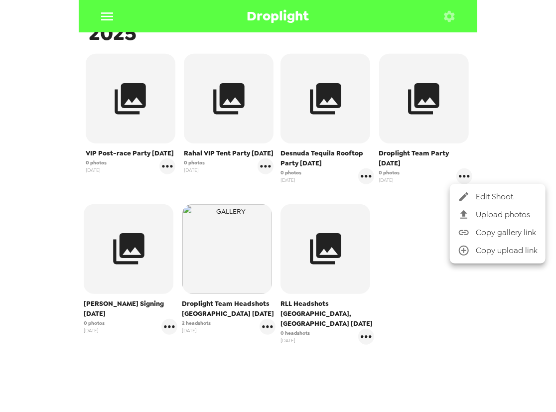
click at [483, 211] on span "Upload photos" at bounding box center [507, 215] width 62 height 12
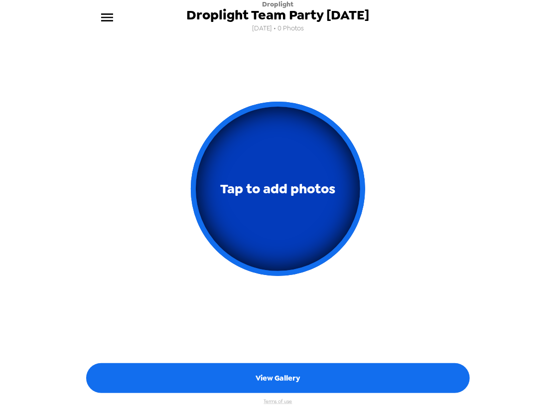
click at [263, 194] on span "Tap to add photos" at bounding box center [278, 188] width 115 height 23
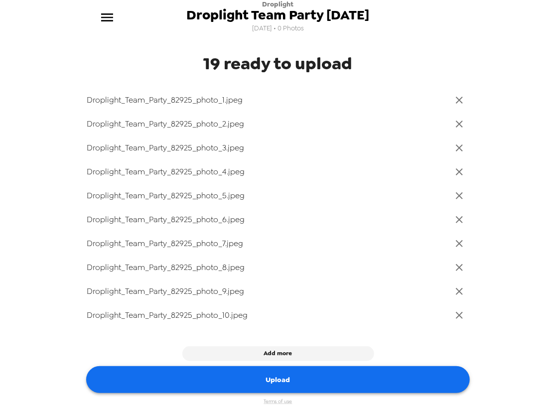
click at [305, 376] on button "Upload" at bounding box center [277, 379] width 383 height 27
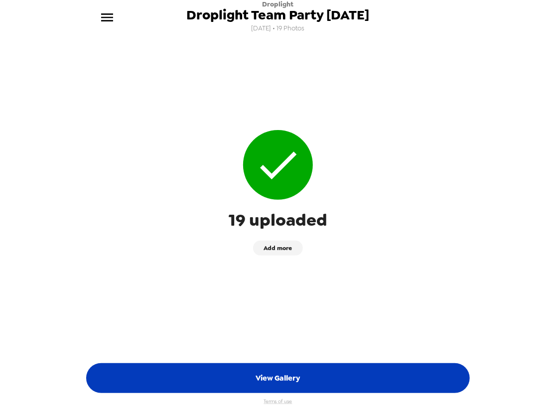
click at [305, 378] on button "View Gallery" at bounding box center [277, 378] width 383 height 30
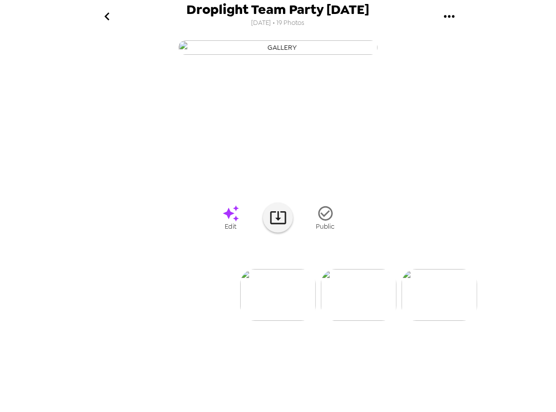
click at [109, 16] on icon "go back" at bounding box center [107, 16] width 16 height 16
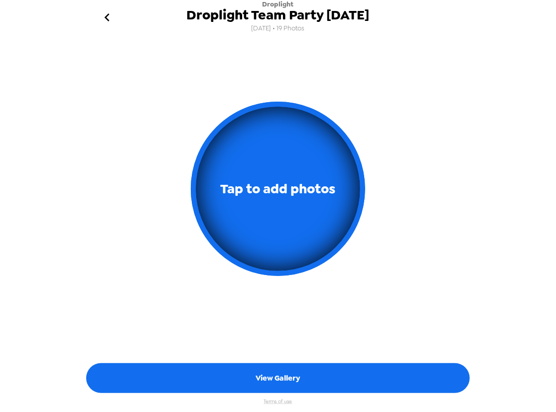
click at [111, 20] on icon "go back" at bounding box center [107, 17] width 16 height 16
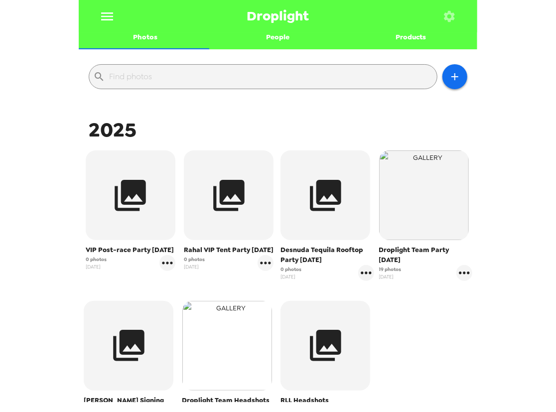
scroll to position [90, 0]
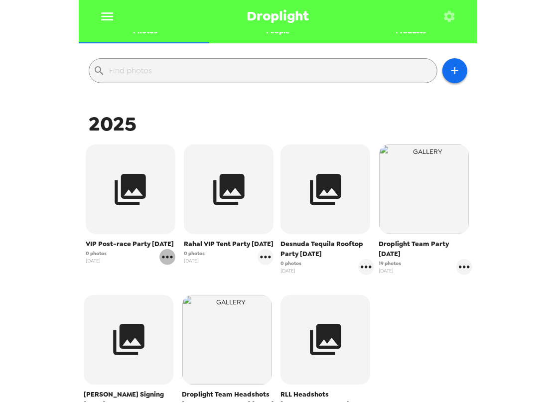
click at [170, 256] on icon "gallery menu" at bounding box center [167, 256] width 10 height 2
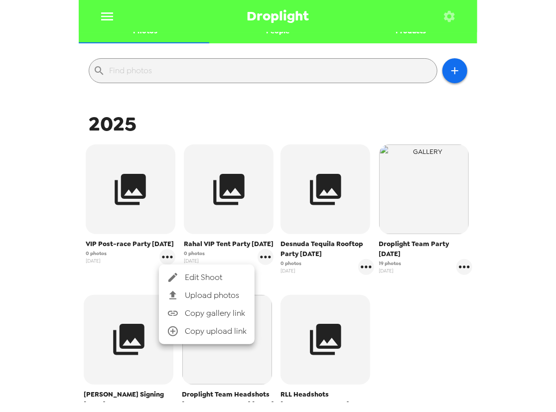
click at [194, 297] on span "Upload photos" at bounding box center [216, 295] width 62 height 12
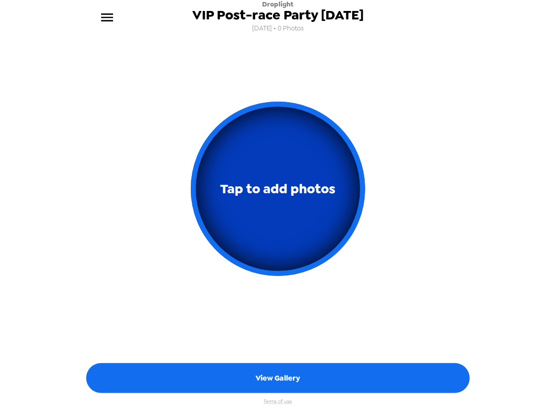
click at [253, 195] on span "Tap to add photos" at bounding box center [278, 188] width 115 height 23
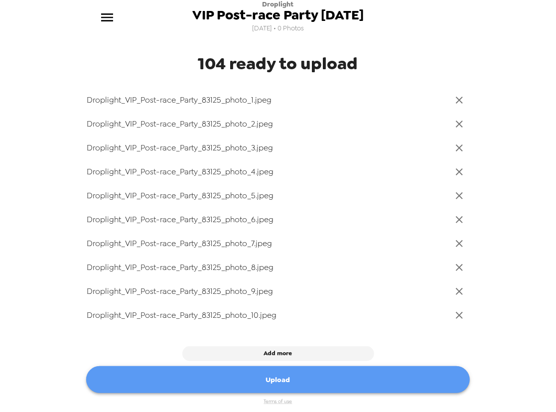
click at [283, 379] on button "Upload" at bounding box center [277, 379] width 383 height 27
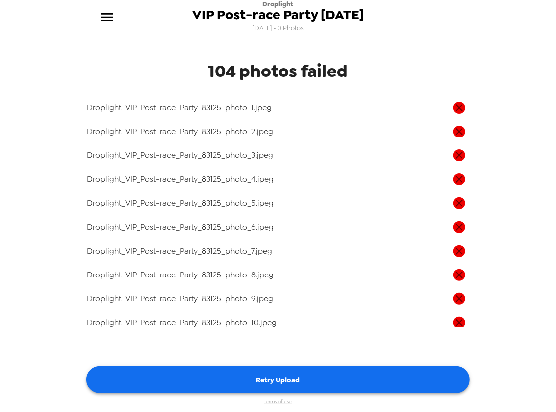
click at [311, 383] on button "Retry Upload" at bounding box center [277, 379] width 383 height 27
click at [112, 22] on icon "menu" at bounding box center [107, 17] width 16 height 16
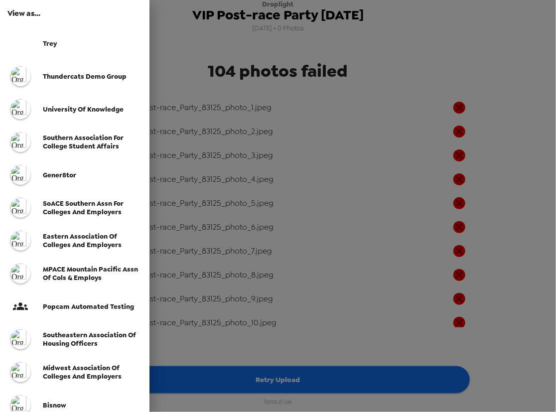
click at [289, 35] on div at bounding box center [278, 206] width 556 height 412
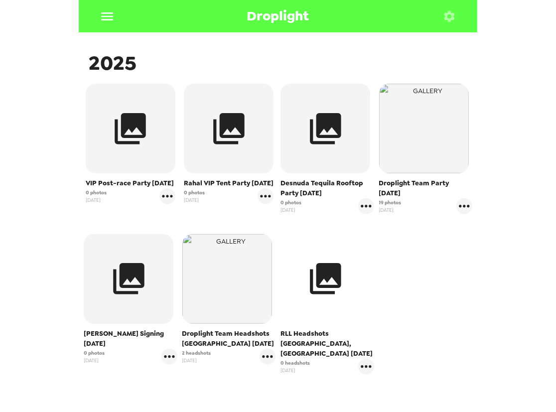
scroll to position [181, 0]
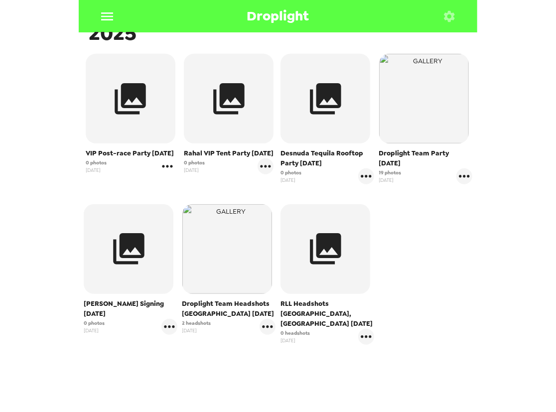
click at [169, 168] on icon "gallery menu" at bounding box center [167, 166] width 16 height 16
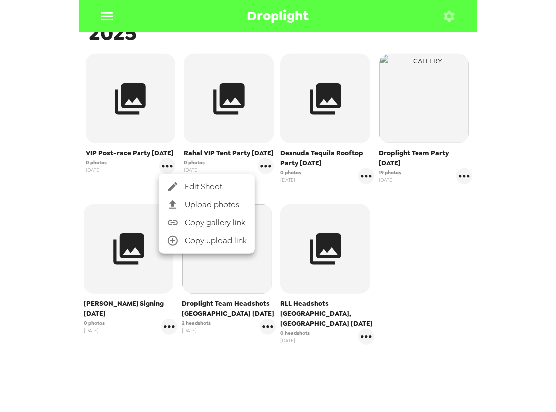
click at [209, 205] on span "Upload photos" at bounding box center [216, 205] width 62 height 12
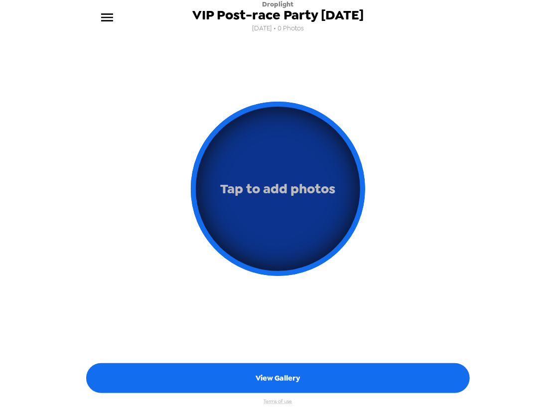
click at [313, 199] on span "Tap to add photos" at bounding box center [278, 188] width 115 height 23
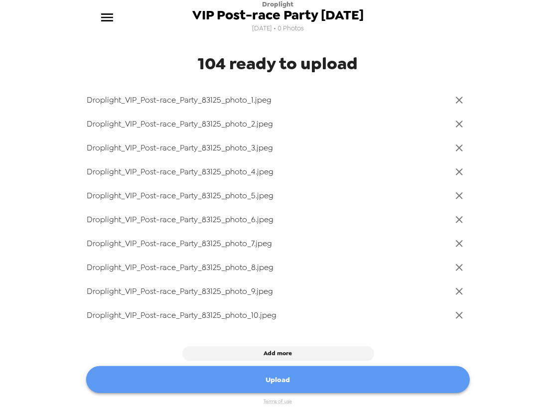
click at [342, 379] on button "Upload" at bounding box center [277, 379] width 383 height 27
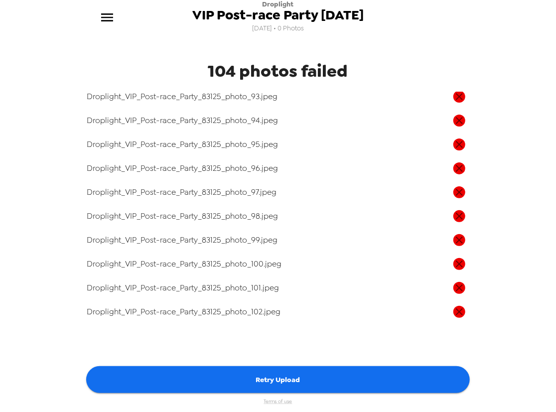
scroll to position [2256, 0]
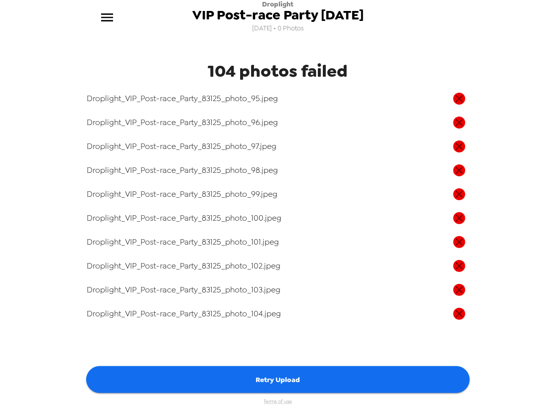
click at [305, 381] on button "Retry Upload" at bounding box center [277, 379] width 383 height 27
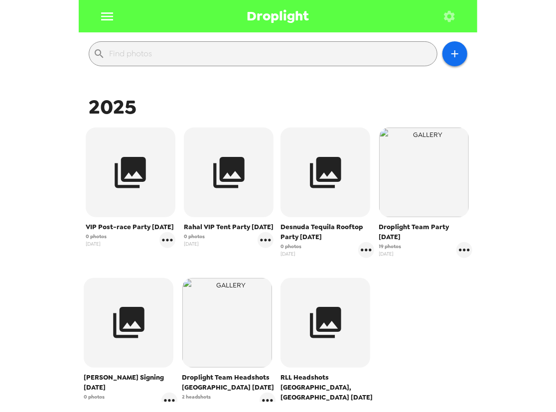
scroll to position [135, 0]
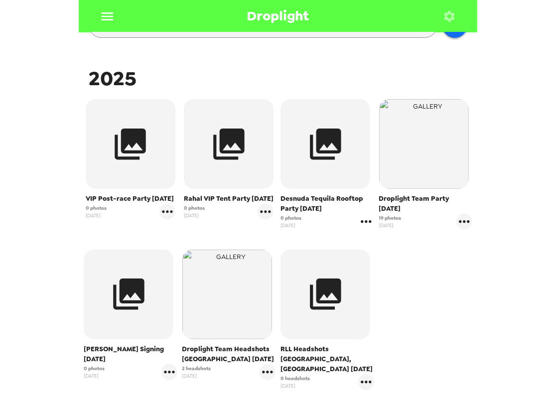
click at [362, 222] on icon "gallery menu" at bounding box center [366, 221] width 10 height 2
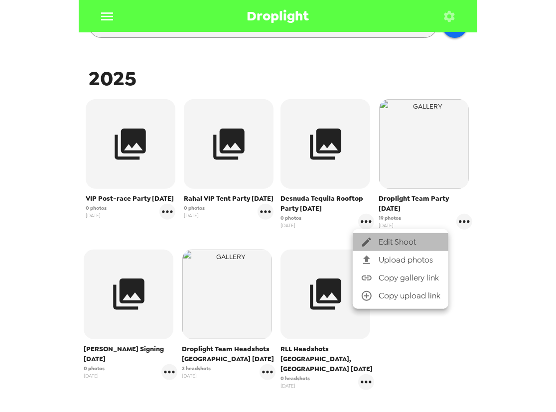
click at [392, 245] on span "Edit Shoot" at bounding box center [409, 242] width 62 height 12
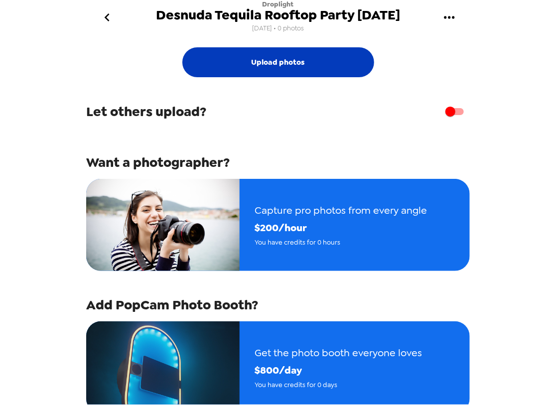
click at [312, 66] on button "Upload photos" at bounding box center [278, 62] width 192 height 30
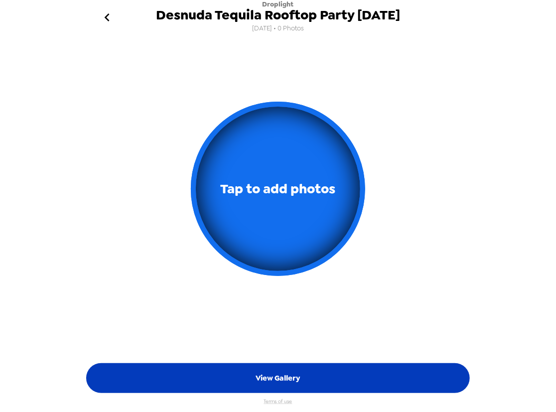
click at [299, 374] on button "View Gallery" at bounding box center [277, 378] width 383 height 30
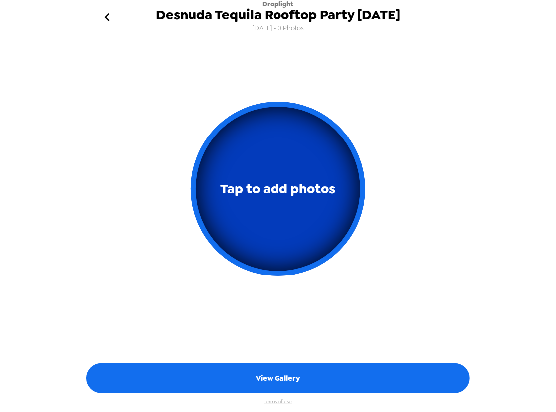
click at [292, 205] on button "Tap to add photos" at bounding box center [278, 189] width 174 height 174
click at [297, 209] on button "Tap to add photos" at bounding box center [278, 189] width 174 height 174
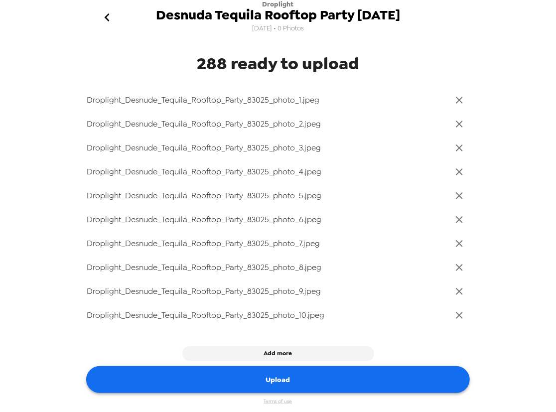
click at [305, 379] on button "Upload" at bounding box center [277, 379] width 383 height 27
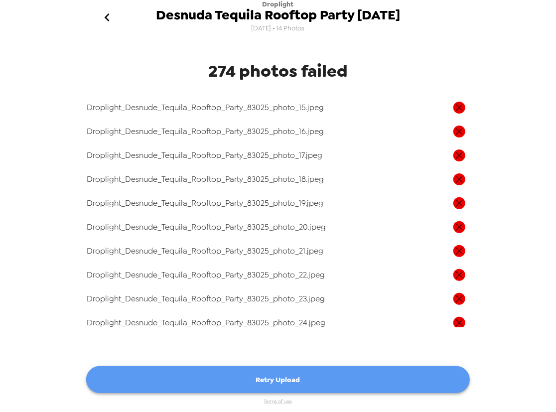
click at [339, 380] on button "Retry Upload" at bounding box center [277, 379] width 383 height 27
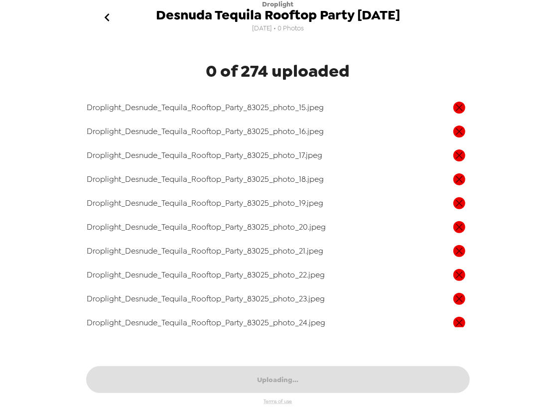
click at [108, 19] on icon "go back" at bounding box center [107, 17] width 16 height 16
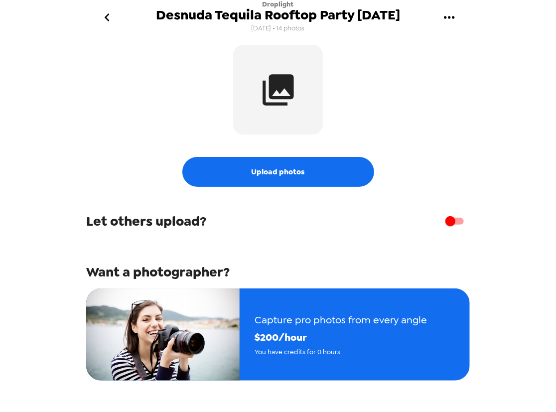
click at [124, 19] on div "Droplight Desnuda Tequila Rooftop Party 8/30/25 8/26/25 • 14 photos" at bounding box center [278, 17] width 398 height 35
click at [99, 14] on icon "go back" at bounding box center [107, 17] width 16 height 16
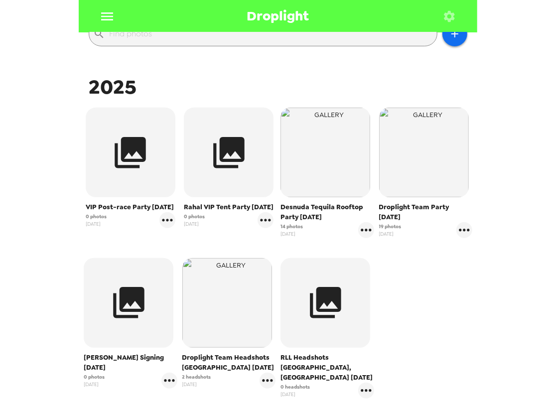
scroll to position [135, 0]
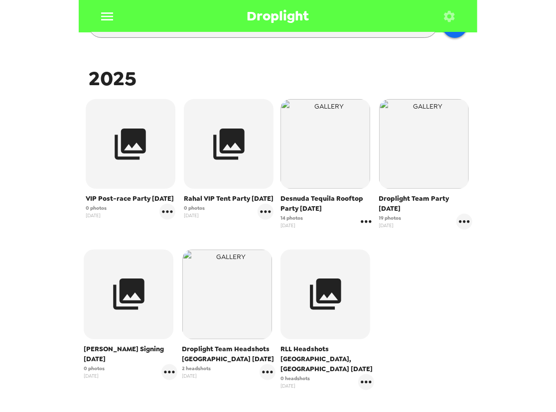
click at [367, 224] on icon "gallery menu" at bounding box center [366, 222] width 16 height 16
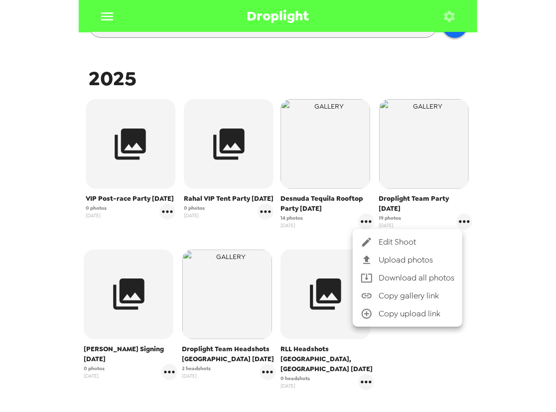
click at [398, 258] on span "Upload photos" at bounding box center [416, 260] width 76 height 12
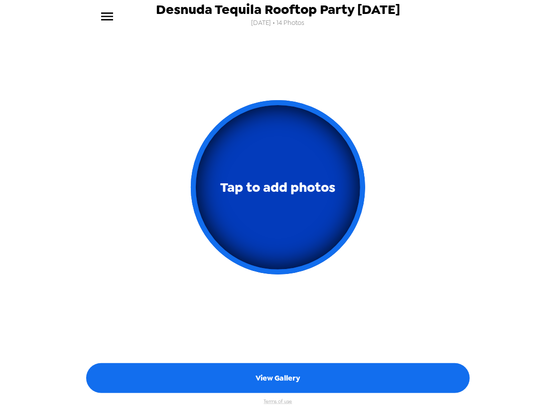
click at [315, 222] on button "Tap to add photos" at bounding box center [278, 187] width 174 height 174
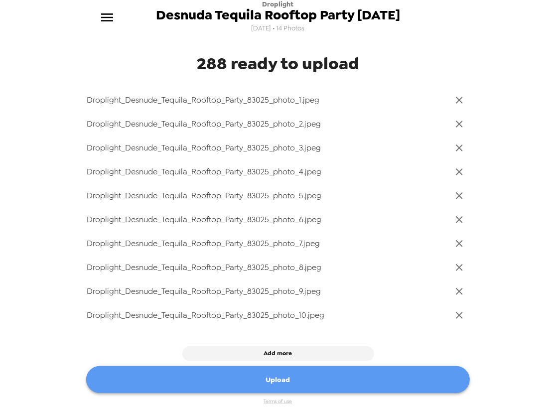
click at [343, 382] on button "Upload" at bounding box center [277, 379] width 383 height 27
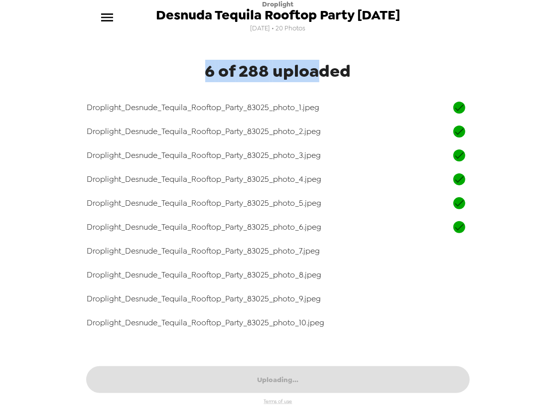
drag, startPoint x: 202, startPoint y: 76, endPoint x: 318, endPoint y: 80, distance: 116.1
click at [318, 80] on h4 "6 of 288 uploaded" at bounding box center [278, 71] width 398 height 21
click at [265, 82] on h4 "6 of 288 uploaded" at bounding box center [278, 71] width 398 height 21
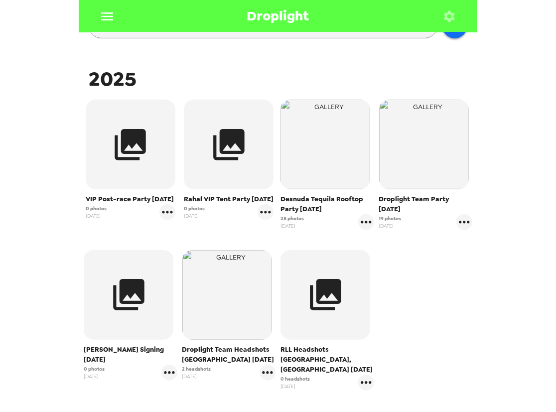
scroll to position [135, 0]
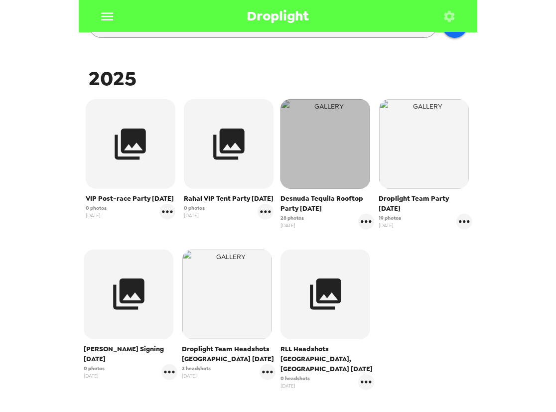
click at [324, 173] on img "button" at bounding box center [325, 144] width 90 height 90
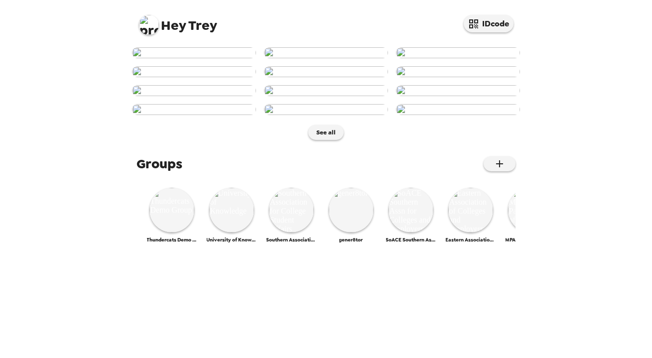
click at [148, 26] on img at bounding box center [149, 25] width 20 height 20
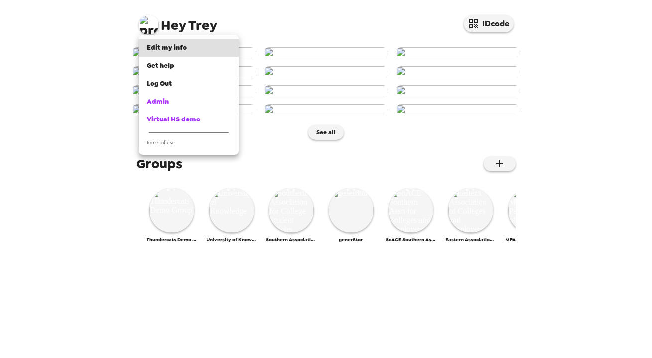
drag, startPoint x: 27, startPoint y: 230, endPoint x: 35, endPoint y: 233, distance: 7.9
click at [29, 231] on div at bounding box center [326, 179] width 652 height 358
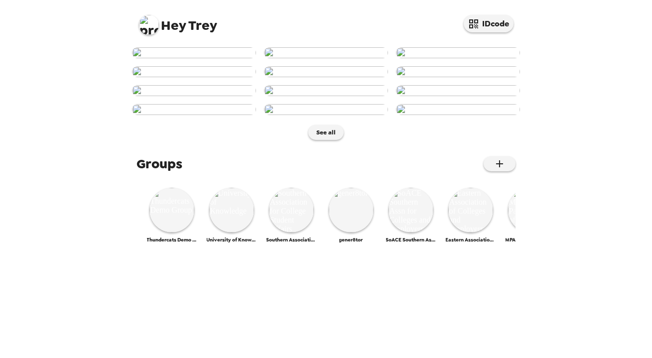
scroll to position [476, 0]
click at [173, 233] on img at bounding box center [171, 210] width 45 height 45
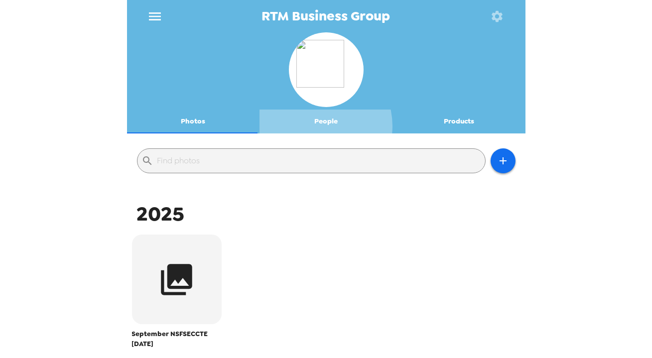
click at [315, 126] on button "People" at bounding box center [325, 122] width 133 height 24
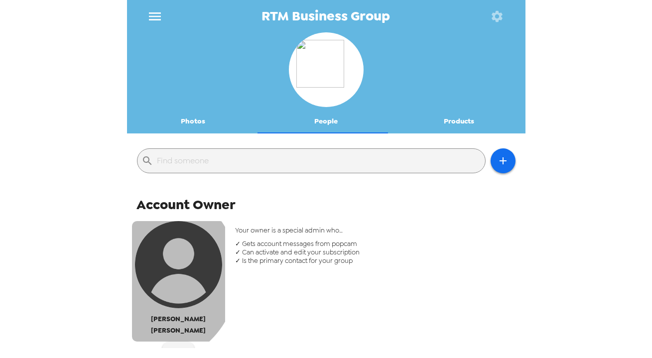
click at [148, 274] on img "button" at bounding box center [178, 264] width 87 height 87
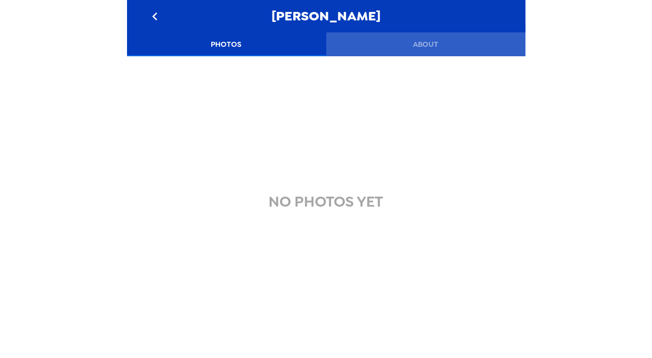
click at [416, 40] on button "About" at bounding box center [425, 44] width 199 height 24
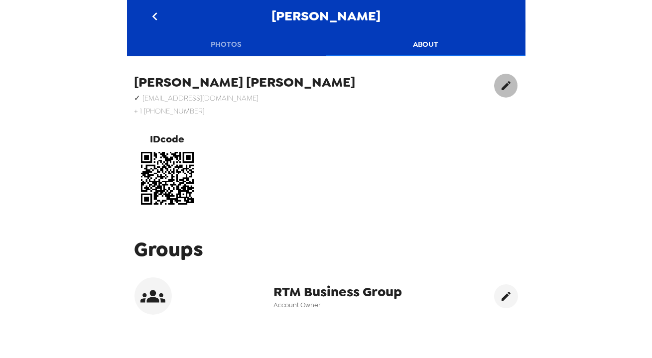
click at [500, 85] on icon "edit" at bounding box center [506, 86] width 12 height 12
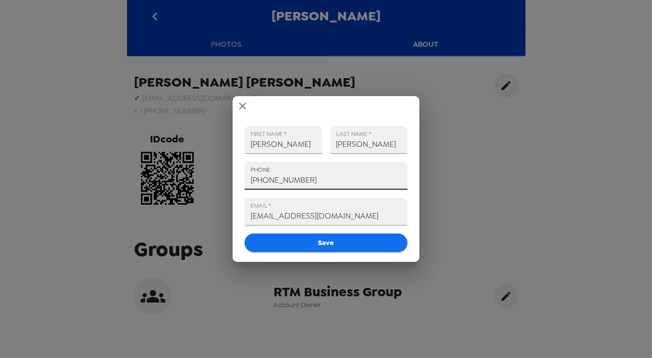
drag, startPoint x: 270, startPoint y: 179, endPoint x: 171, endPoint y: 183, distance: 99.7
click at [165, 179] on div "FIRST NAME   * [PERSON_NAME] LAST NAME   * [PERSON_NAME] PHONE [PHONE_NUMBER] E…" at bounding box center [326, 179] width 652 height 358
paste input "412) 427-6202"
type input "[PHONE_NUMBER]"
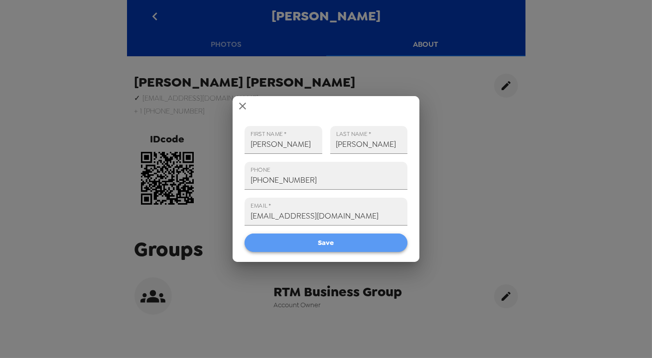
click at [311, 245] on button "Save" at bounding box center [326, 243] width 163 height 18
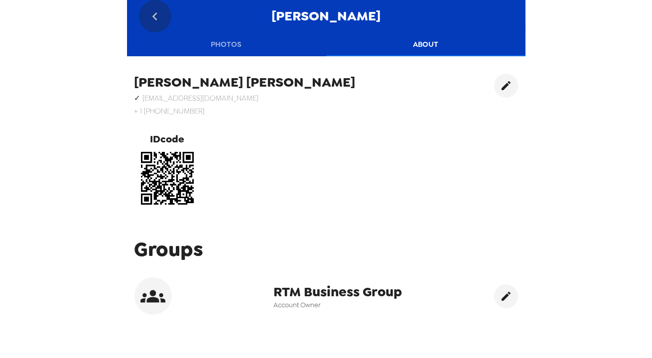
click at [165, 16] on button "go back" at bounding box center [155, 16] width 32 height 32
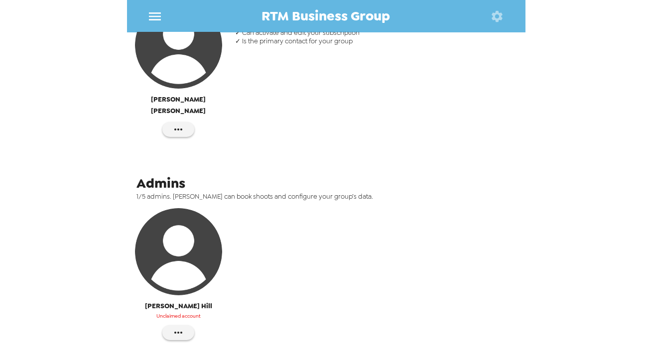
scroll to position [226, 0]
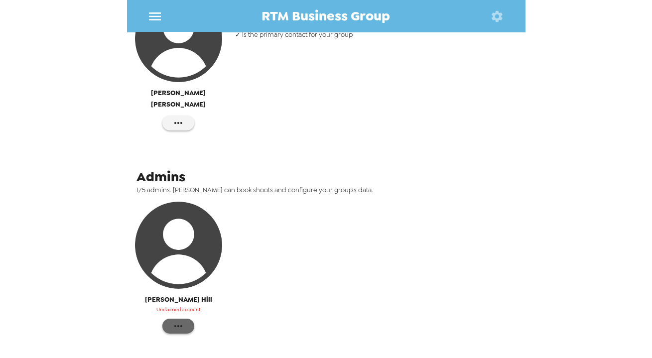
click at [179, 320] on icon "button" at bounding box center [178, 326] width 12 height 12
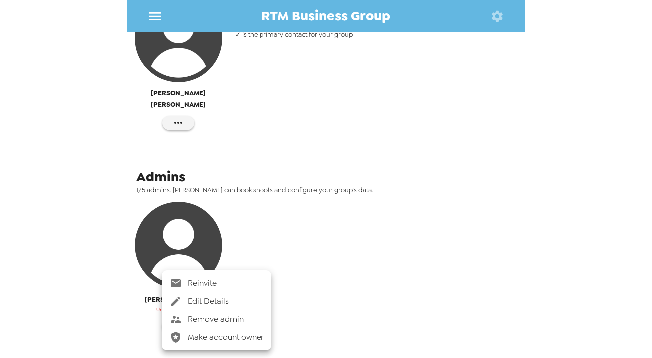
drag, startPoint x: 208, startPoint y: 285, endPoint x: 302, endPoint y: 220, distance: 114.9
click at [209, 285] on span "Reinvite" at bounding box center [226, 283] width 76 height 12
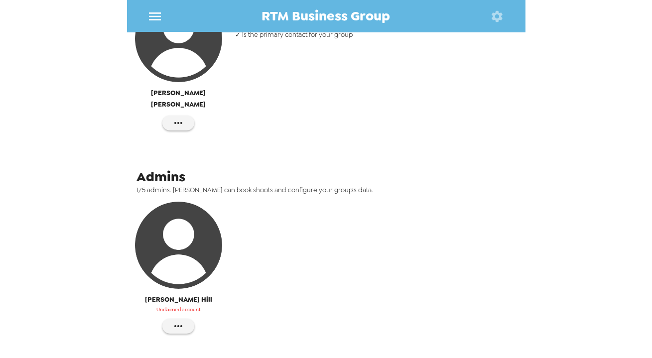
click at [317, 135] on div "Account Owner [PERSON_NAME] Your owner is a special admin who… ✓ Gets account m…" at bounding box center [326, 181] width 398 height 429
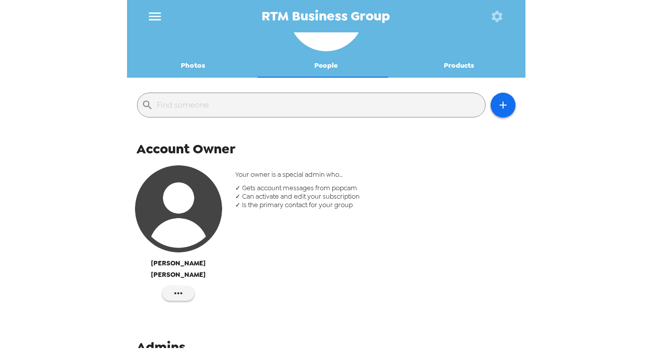
scroll to position [0, 0]
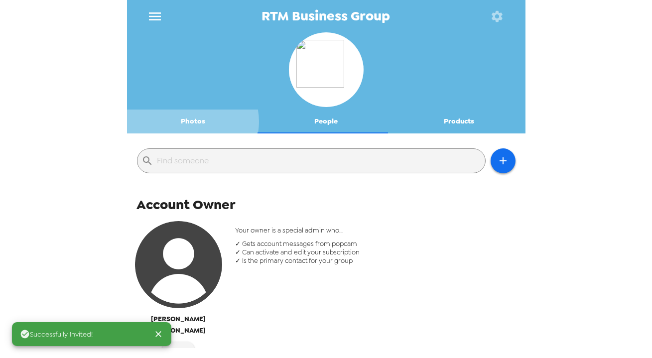
click at [191, 122] on button "Photos" at bounding box center [193, 122] width 133 height 24
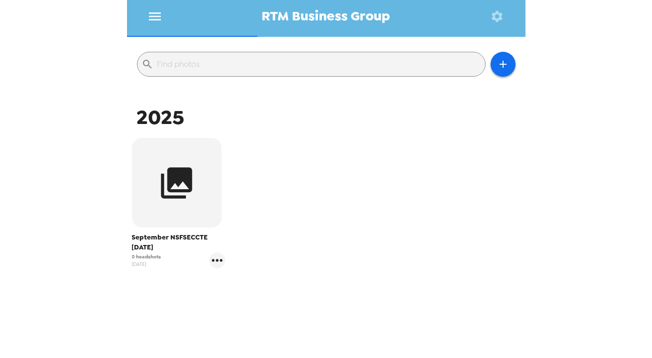
scroll to position [117, 0]
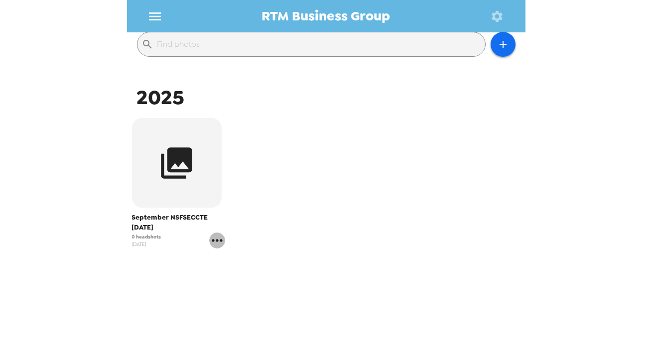
click at [216, 242] on icon "gallery menu" at bounding box center [217, 241] width 16 height 16
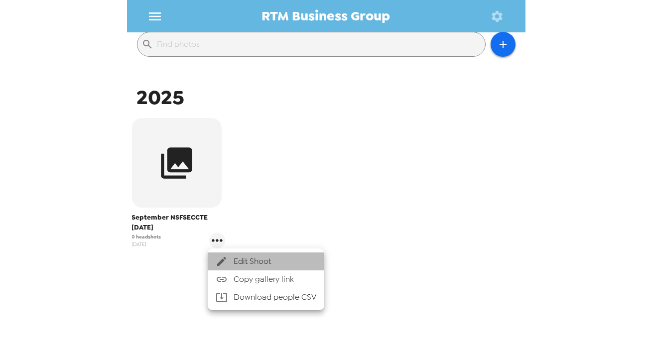
click at [264, 257] on span "Edit Shoot" at bounding box center [275, 261] width 83 height 12
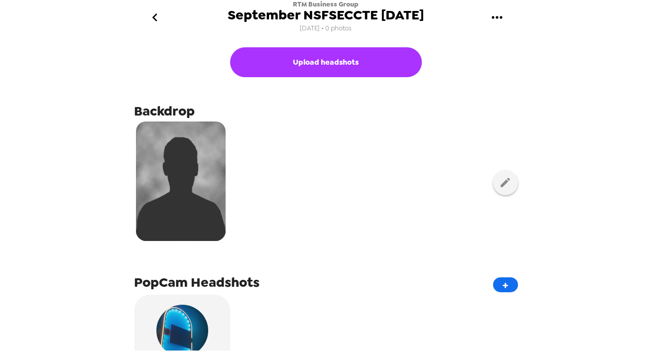
click at [149, 16] on icon "go back" at bounding box center [155, 17] width 16 height 16
